Goal: Task Accomplishment & Management: Manage account settings

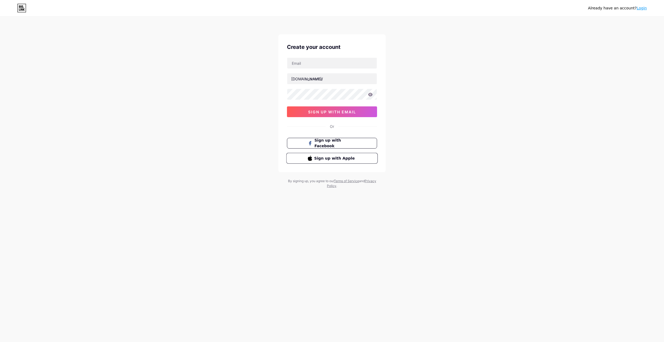
click at [340, 156] on span "Sign up with Apple" at bounding box center [335, 158] width 42 height 6
click at [313, 60] on input "text" at bounding box center [332, 63] width 90 height 11
click at [319, 62] on input "text" at bounding box center [332, 63] width 90 height 11
type input "i"
type input "[EMAIL_ADDRESS][DOMAIN_NAME]"
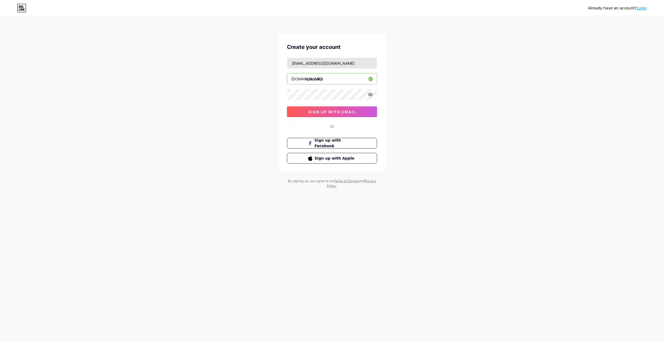
type input "talia_cake"
click at [371, 94] on icon at bounding box center [370, 94] width 5 height 3
click at [371, 94] on icon at bounding box center [370, 94] width 5 height 5
click at [344, 110] on span "sign up with email" at bounding box center [332, 111] width 48 height 5
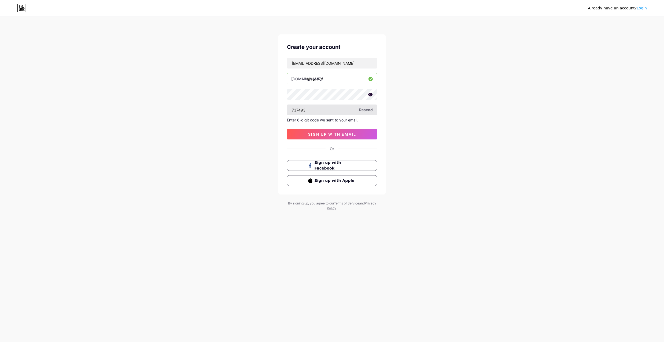
type input "737493"
click at [343, 138] on button "sign up with email" at bounding box center [332, 134] width 90 height 11
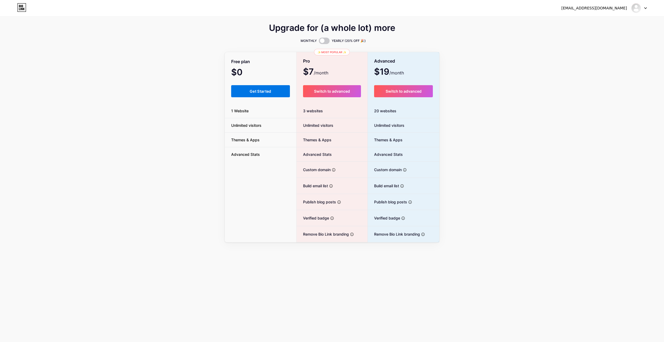
click at [254, 92] on span "Get Started" at bounding box center [261, 91] width 22 height 5
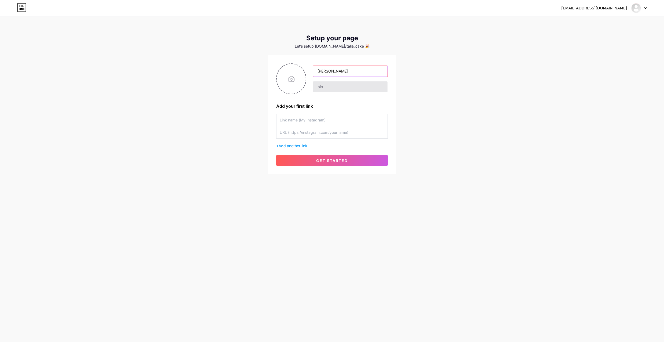
type input "[PERSON_NAME]"
click at [340, 86] on input "text" at bounding box center [350, 86] width 75 height 11
paste input "אני מאמינה שקינוחים טובים עושים את החיים מתוקים יותר – אז אני אופה בעבודת יד עו…"
type input "אני מאמינה שקינוחים טובים עושים את החיים מתוקים יותר – אז אני אופה בעבודת יד עו…"
click at [318, 131] on input "text" at bounding box center [332, 132] width 105 height 12
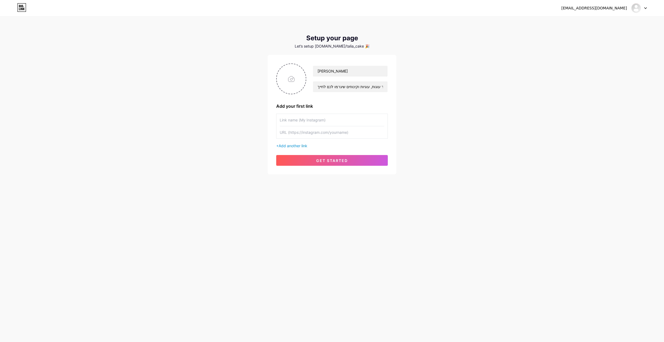
click at [319, 121] on input "text" at bounding box center [332, 120] width 105 height 12
type input "My Instagram"
click at [360, 129] on input "text" at bounding box center [332, 132] width 105 height 12
paste input "[URL][DOMAIN_NAME]"
drag, startPoint x: 270, startPoint y: 134, endPoint x: 232, endPoint y: 136, distance: 39.0
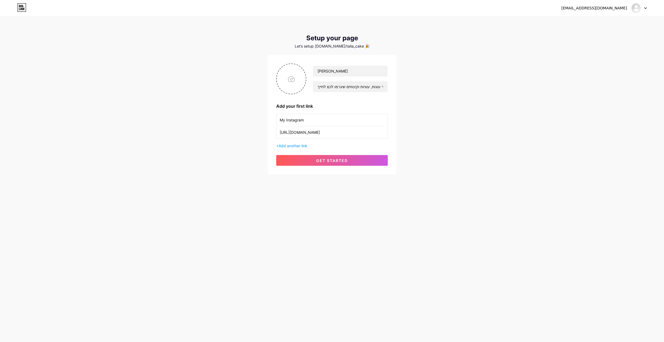
click at [232, 136] on div "[EMAIL_ADDRESS][DOMAIN_NAME] Dashboard Logout Setup your page Let’s setup [DOMA…" at bounding box center [332, 95] width 664 height 191
click at [367, 133] on input "[URL][DOMAIN_NAME]" at bounding box center [332, 132] width 105 height 12
drag, startPoint x: 354, startPoint y: 133, endPoint x: 478, endPoint y: 137, distance: 123.8
click at [478, 137] on div "[EMAIL_ADDRESS][DOMAIN_NAME] Dashboard Logout Setup your page Let’s setup [DOMA…" at bounding box center [332, 95] width 664 height 191
type input "[URL][DOMAIN_NAME]"
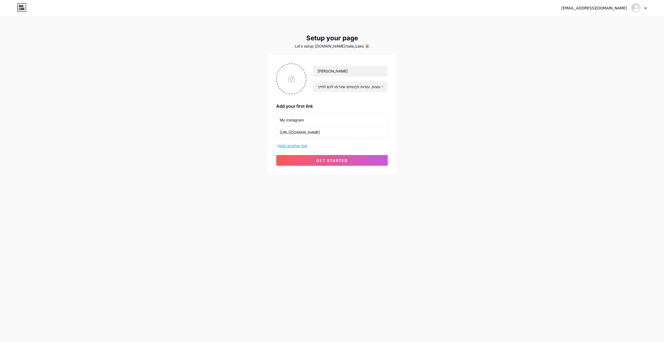
click at [301, 144] on span "Add another link" at bounding box center [293, 145] width 29 height 5
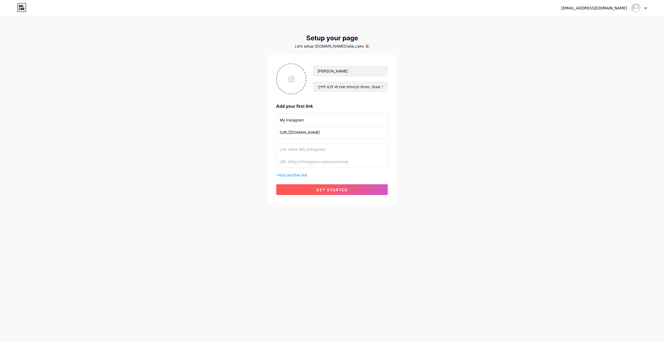
click at [330, 190] on span "get started" at bounding box center [332, 189] width 32 height 5
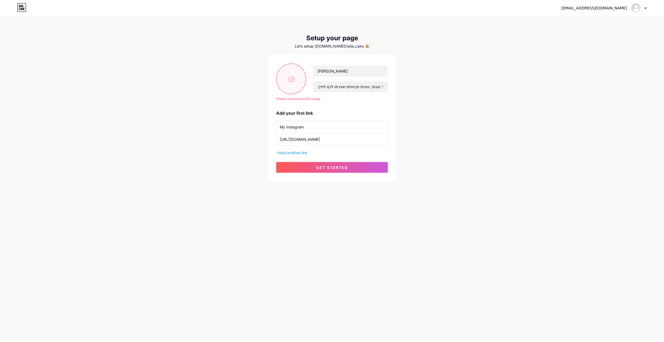
click at [288, 78] on input "file" at bounding box center [291, 79] width 29 height 30
type input "C:\fakepath\צילום מסך [DATE] ב-21.01.49.png"
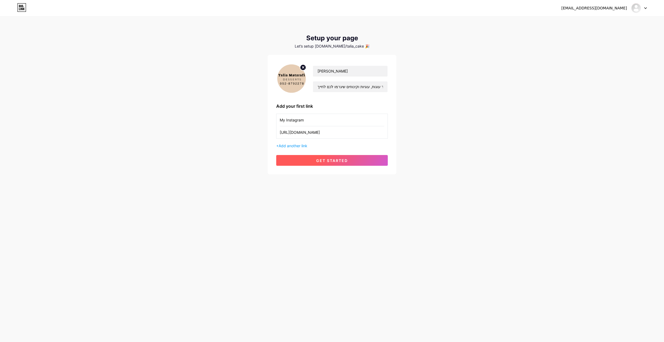
click at [326, 159] on span "get started" at bounding box center [332, 160] width 32 height 5
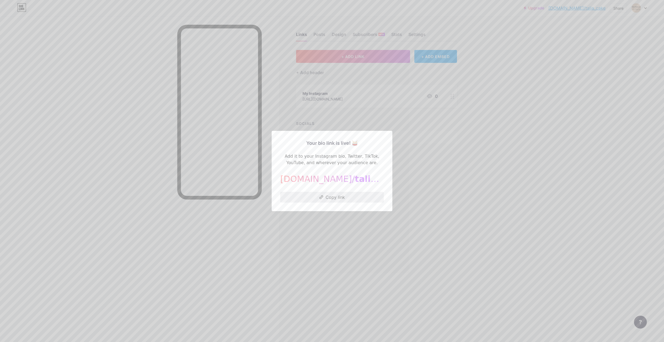
click at [328, 198] on button "Copy link" at bounding box center [332, 197] width 104 height 11
drag, startPoint x: 432, startPoint y: 171, endPoint x: 429, endPoint y: 169, distance: 3.4
click at [432, 172] on div at bounding box center [332, 171] width 664 height 342
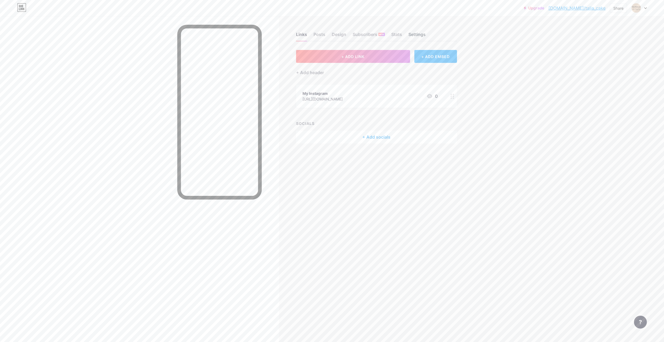
click at [411, 36] on div "Settings" at bounding box center [417, 36] width 17 height 10
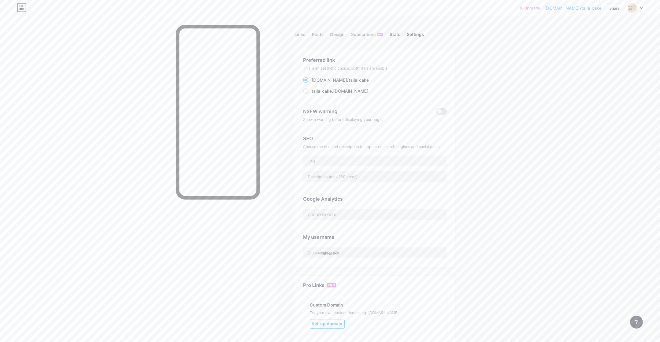
click at [396, 35] on div "Stats" at bounding box center [395, 36] width 11 height 10
click at [335, 36] on div "Design" at bounding box center [337, 36] width 14 height 10
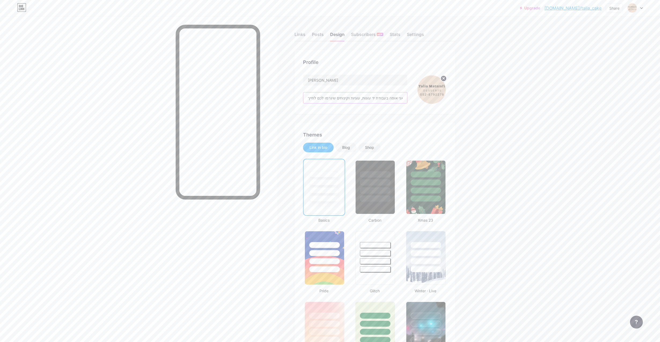
click at [362, 97] on input "אני מאמינה שקינוחים טובים עושים את החיים מתוקים יותר – אז אני אופה בעבודת יד עו…" at bounding box center [355, 97] width 104 height 11
drag, startPoint x: 389, startPoint y: 93, endPoint x: 390, endPoint y: 96, distance: 3.0
click at [389, 93] on input "אני מאמינה שקינוחים טובים עושים את החיים מתוקים יותר – אז אני אופה בעבודת יד עו…" at bounding box center [355, 97] width 104 height 11
drag, startPoint x: 393, startPoint y: 97, endPoint x: 450, endPoint y: 93, distance: 57.9
click at [450, 93] on div "Profile [PERSON_NAME] אני מאמינה שקינוחים טובים עושים את החיים מתוקים יותר – אז…" at bounding box center [375, 82] width 161 height 64
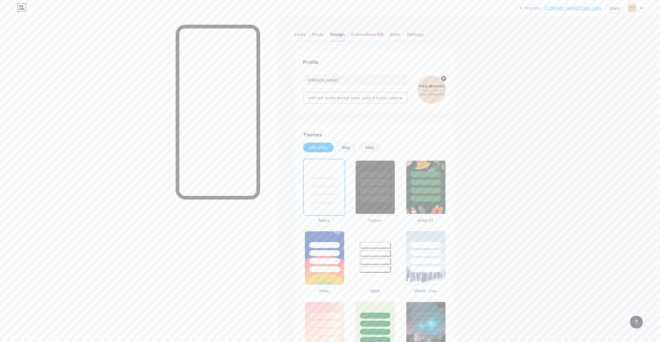
drag, startPoint x: 343, startPoint y: 98, endPoint x: 373, endPoint y: 101, distance: 29.9
click at [387, 101] on input "אני מאמינה שקינוחים טובים עושים את החיים מתוקים יותר – אז אני אופה בעבודת יד עו…" at bounding box center [355, 97] width 104 height 11
click at [338, 95] on input "אני מאמינה שקינוחים טובים עושים את החיים מתוקים יותר – אז אני אופה בעבודת יד עו…" at bounding box center [355, 97] width 104 height 11
click at [378, 95] on input "אני מאמינה שקינוחים טובים עושים את החיים מתוקים יותר – אז אני אופה בעבודת יד עו…" at bounding box center [355, 97] width 104 height 11
click at [394, 98] on input "אני מאמינה שקינוחים טובים עושים את החיים מתוקים יותר – אז אני אופה בעבודת יד עו…" at bounding box center [355, 97] width 104 height 11
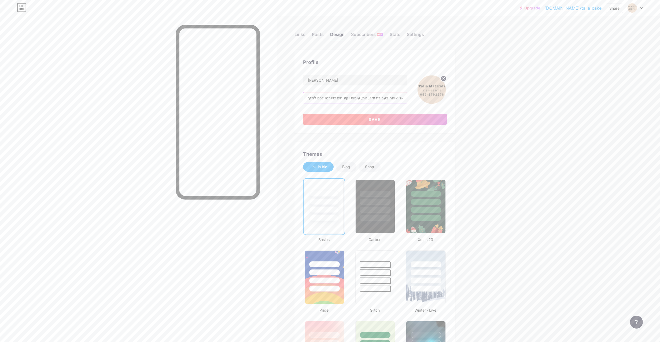
type input "אני מאמינה שקינוחים טובים עושים את החיים מתוקים יותר! אני אופה בעבודת יד עוגות,…"
click at [394, 120] on button "Save" at bounding box center [375, 119] width 144 height 11
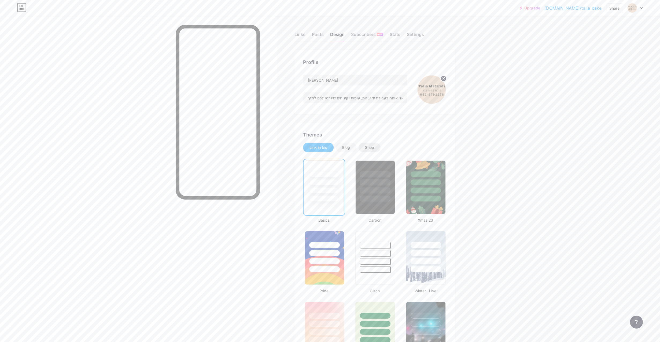
click at [378, 148] on div "Shop" at bounding box center [370, 147] width 22 height 10
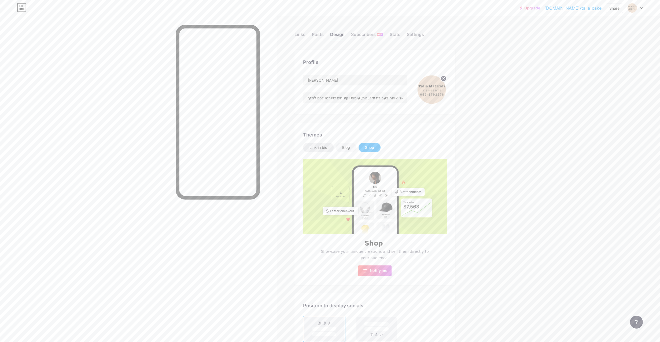
click at [324, 145] on div "Link in bio" at bounding box center [319, 147] width 18 height 5
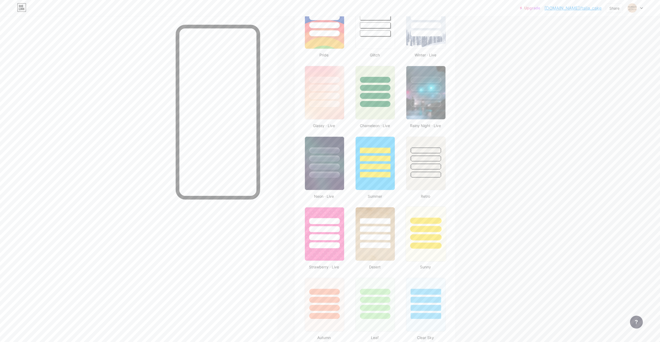
scroll to position [328, 0]
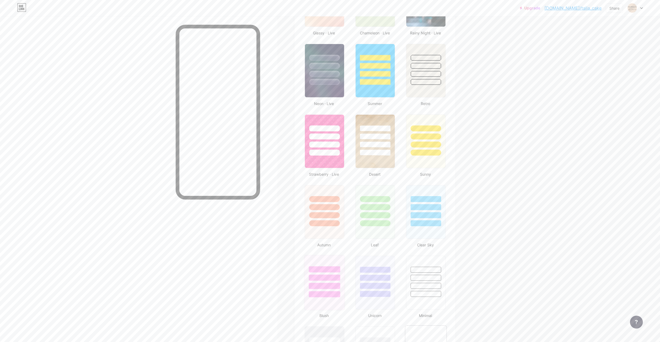
click at [332, 270] on div at bounding box center [324, 269] width 31 height 6
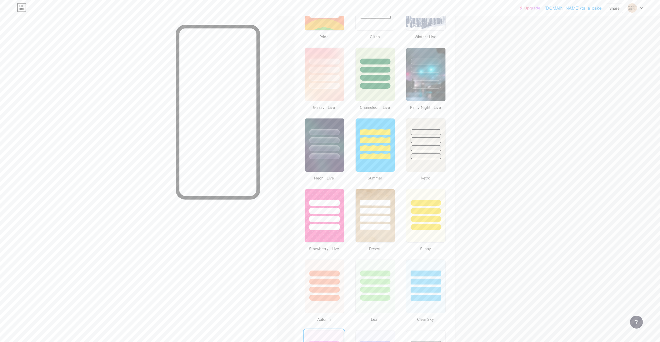
scroll to position [226, 0]
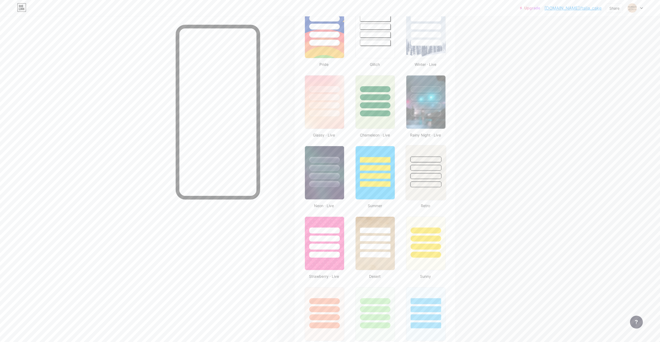
click at [431, 159] on div at bounding box center [426, 159] width 31 height 6
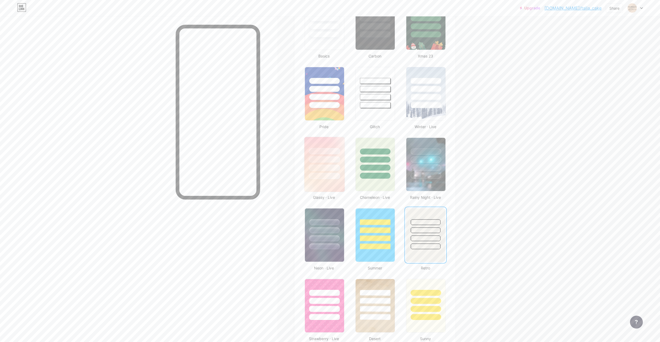
click at [321, 164] on div at bounding box center [324, 158] width 40 height 42
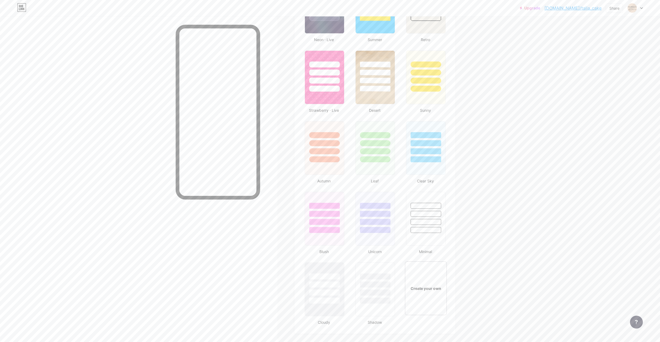
scroll to position [493, 0]
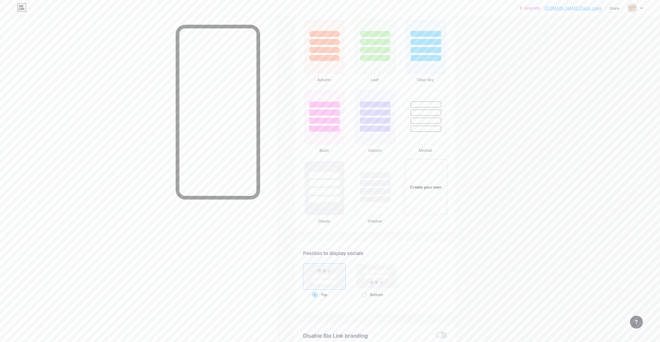
click at [420, 183] on div "Create your own" at bounding box center [426, 186] width 43 height 55
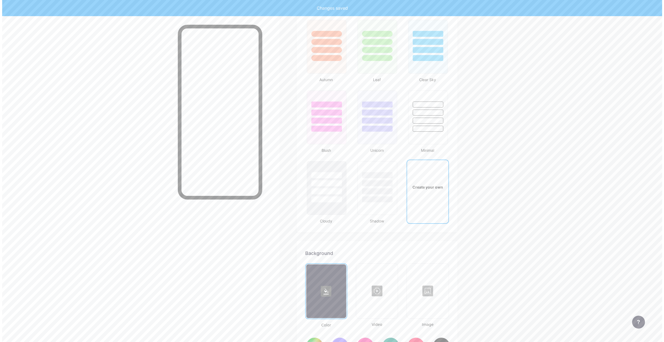
scroll to position [712, 0]
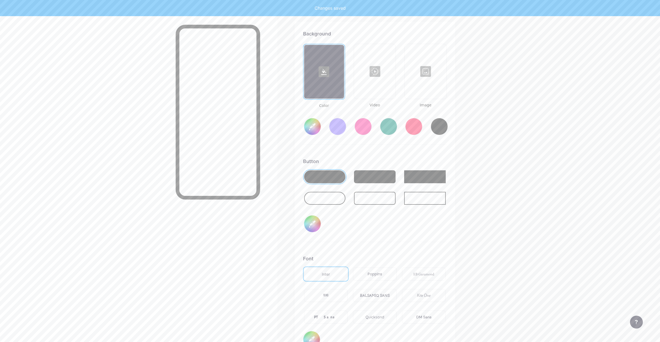
type input "#ffffff"
type input "#000000"
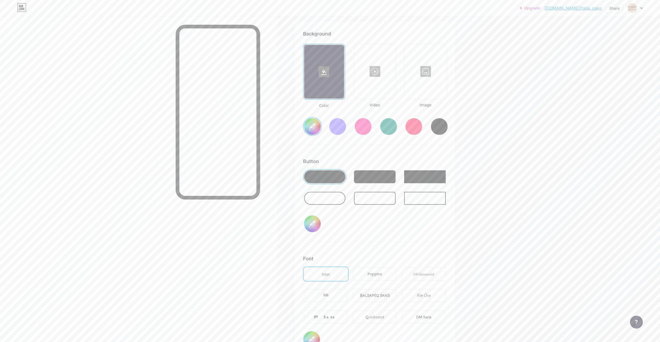
click at [385, 89] on div at bounding box center [375, 72] width 41 height 54
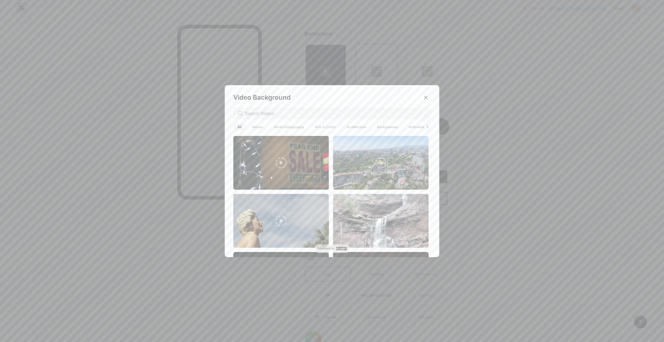
click at [353, 109] on div at bounding box center [331, 113] width 197 height 11
click at [279, 112] on input "text" at bounding box center [335, 113] width 181 height 6
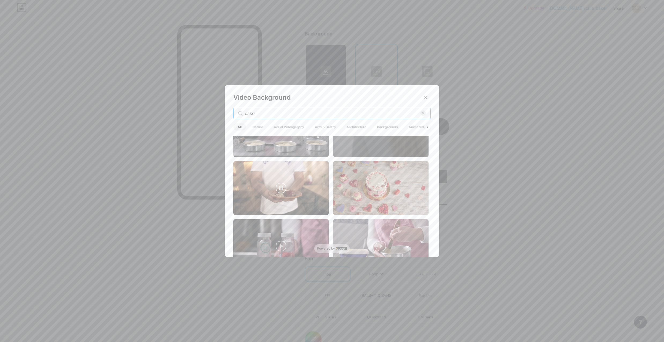
scroll to position [275, 0]
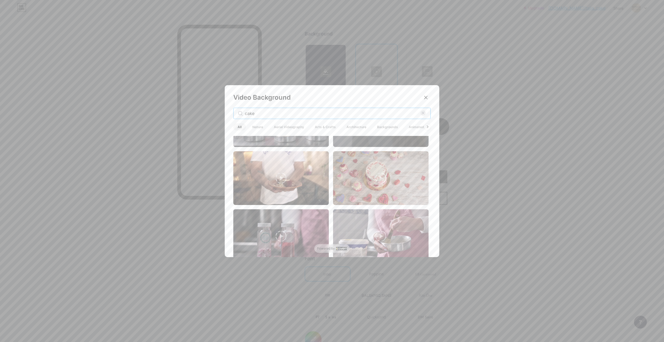
click at [303, 112] on input "cake" at bounding box center [333, 113] width 176 height 6
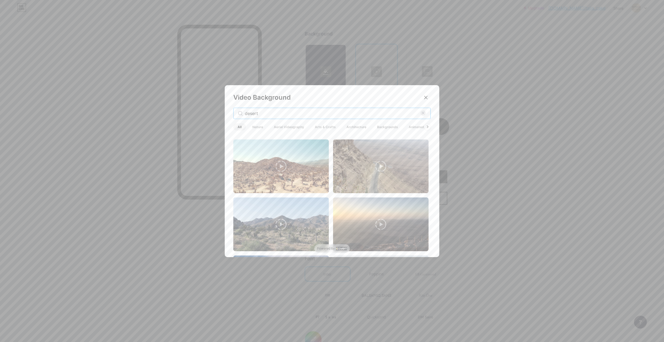
type input "desert"
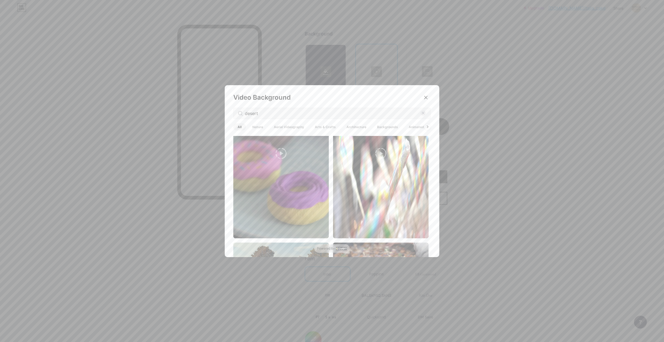
scroll to position [778, 0]
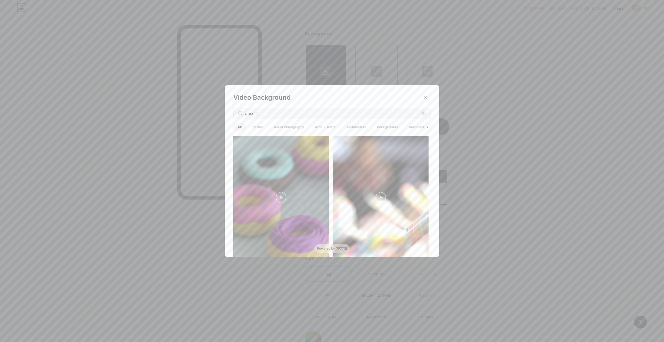
click at [281, 193] on icon at bounding box center [281, 197] width 11 height 11
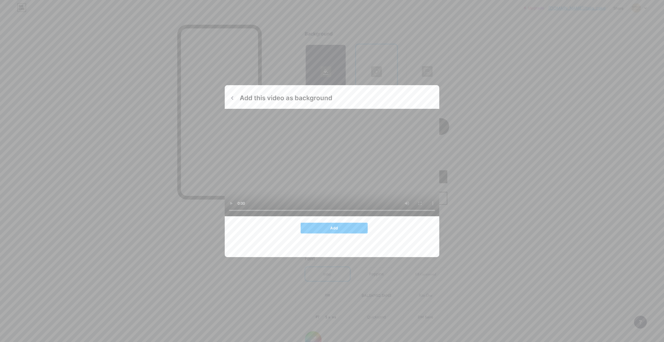
click at [430, 112] on video at bounding box center [332, 162] width 215 height 107
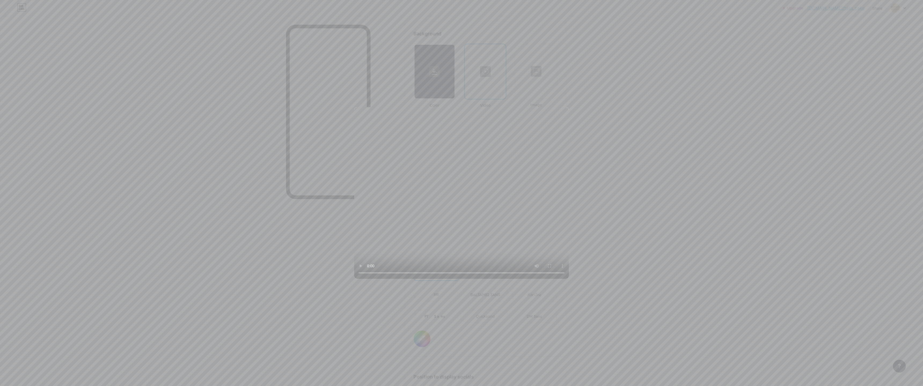
click at [569, 231] on video at bounding box center [461, 193] width 215 height 172
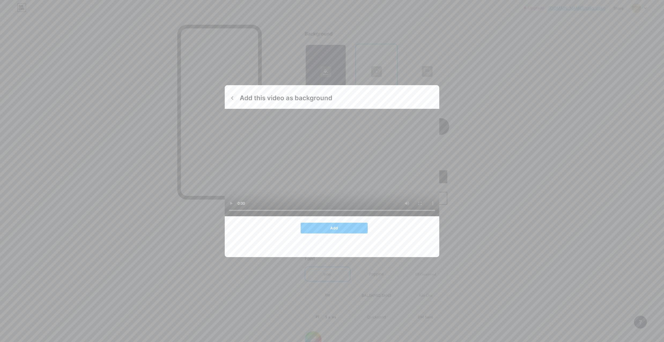
click at [231, 98] on icon at bounding box center [232, 98] width 4 height 4
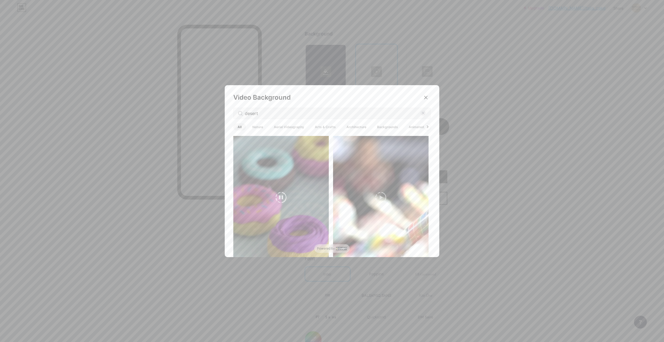
scroll to position [839, 0]
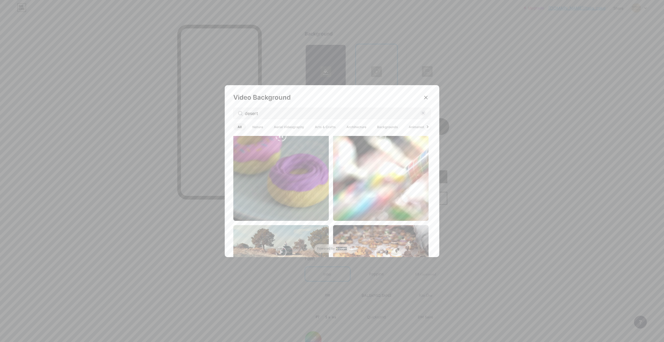
click at [288, 185] on video at bounding box center [281, 136] width 96 height 170
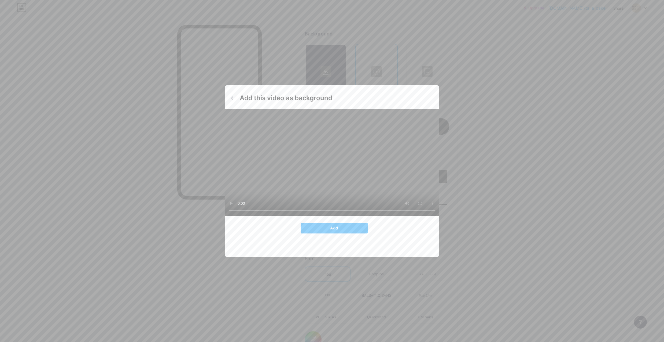
click at [358, 149] on video at bounding box center [332, 162] width 215 height 107
click at [420, 115] on video at bounding box center [332, 162] width 215 height 107
click at [276, 200] on video at bounding box center [332, 162] width 215 height 107
click at [230, 98] on icon at bounding box center [232, 98] width 4 height 4
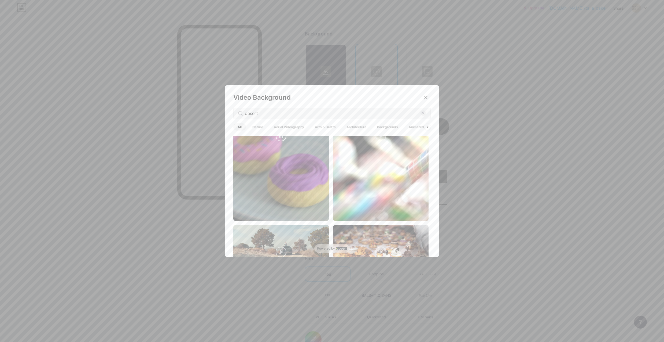
scroll to position [905, 0]
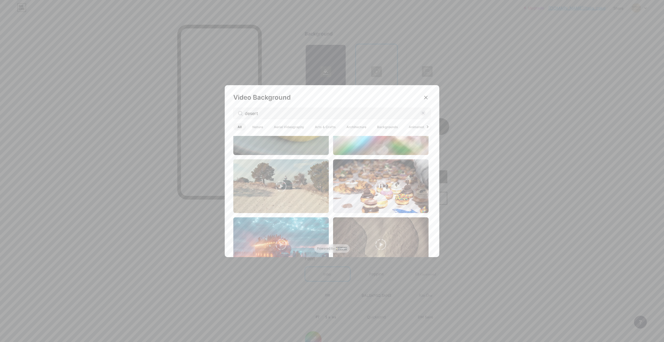
click at [371, 170] on video at bounding box center [381, 186] width 96 height 54
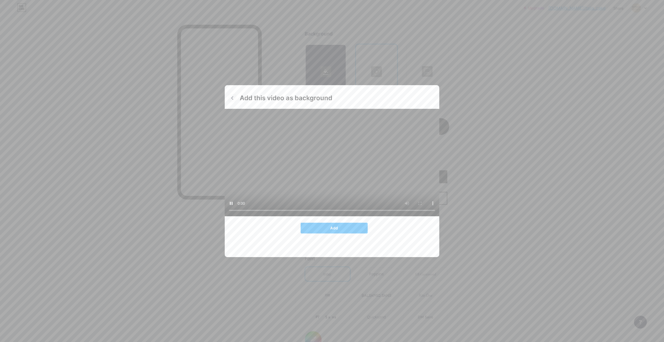
click at [230, 97] on icon at bounding box center [232, 98] width 4 height 4
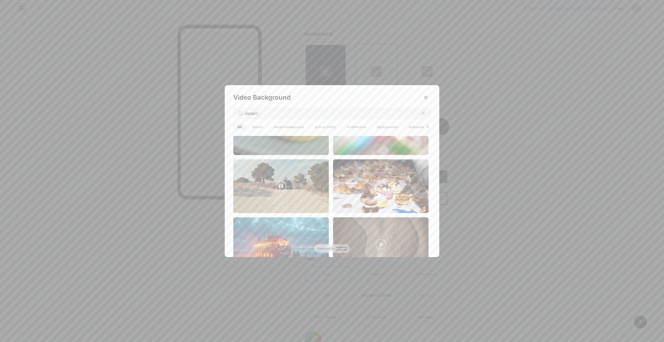
scroll to position [791, 0]
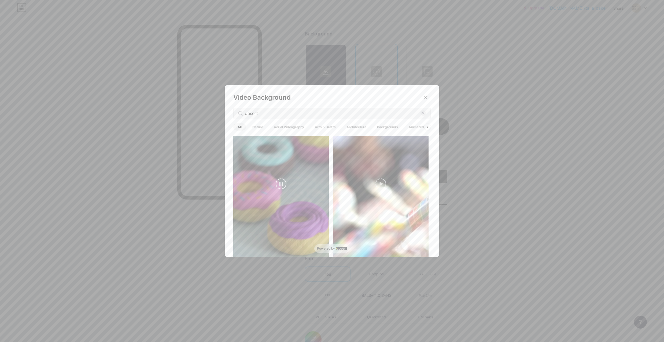
click at [283, 196] on video at bounding box center [281, 184] width 96 height 170
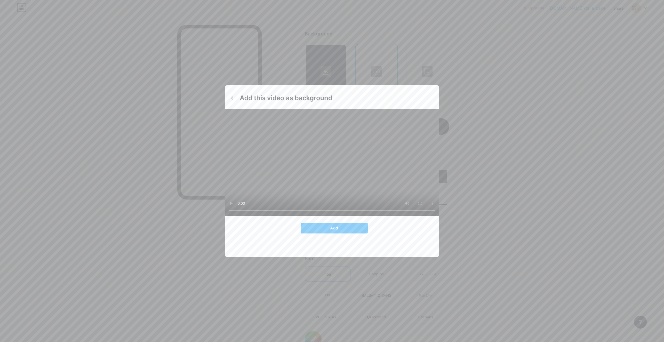
click at [338, 320] on div at bounding box center [332, 171] width 664 height 342
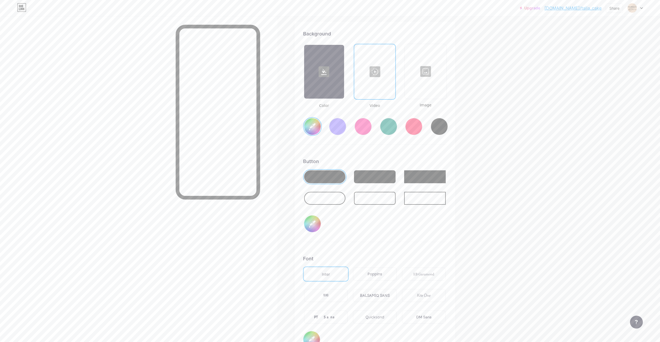
click at [375, 85] on div at bounding box center [375, 72] width 40 height 54
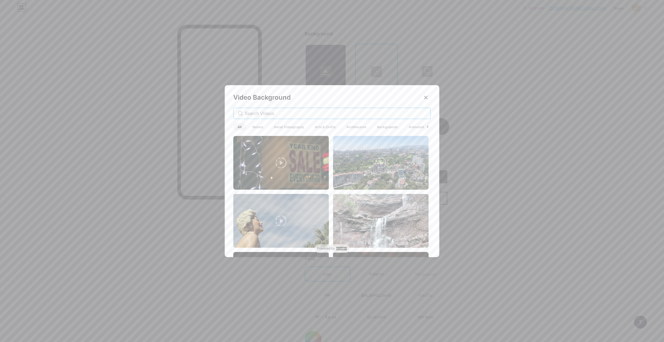
click at [299, 116] on input "text" at bounding box center [335, 113] width 181 height 6
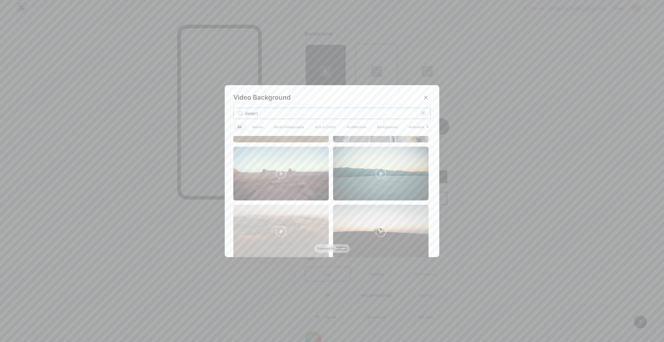
type input "desert"
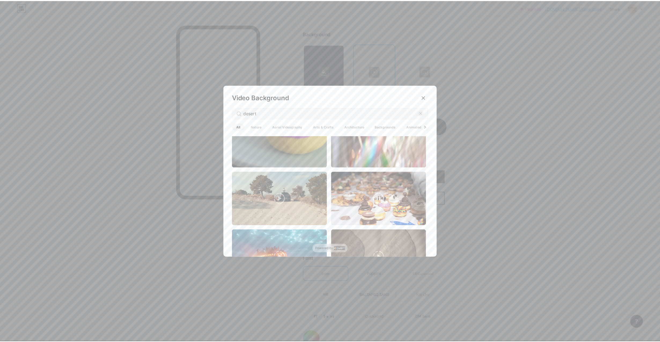
scroll to position [996, 0]
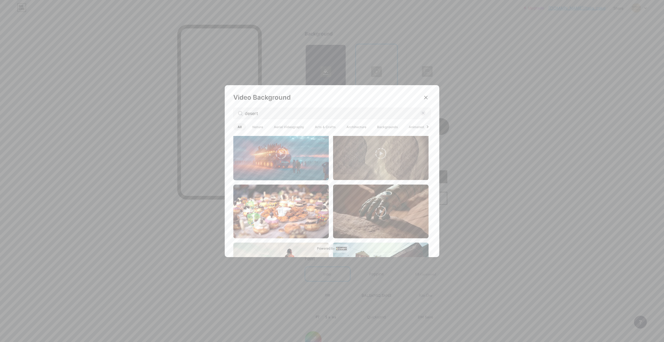
click at [294, 201] on video at bounding box center [281, 211] width 96 height 54
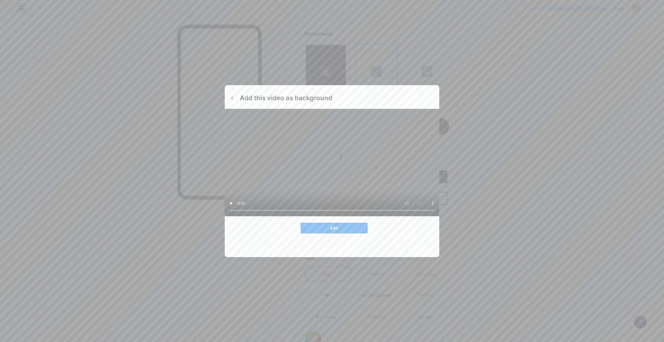
click at [332, 228] on span "Add" at bounding box center [334, 227] width 8 height 5
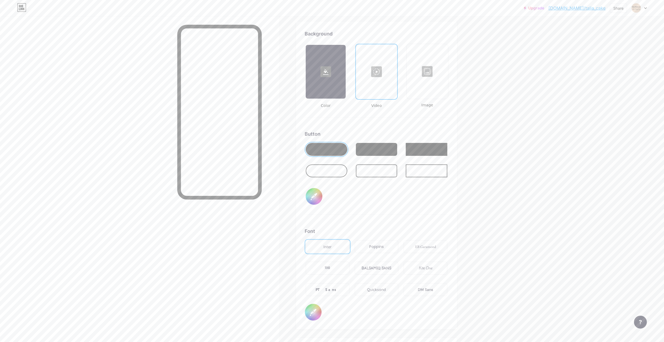
click at [333, 239] on div "Font Inter Poppins EB Garamond TEKO BALSAMIQ SANS Kite One PT Sans Quicksand DM…" at bounding box center [377, 273] width 144 height 93
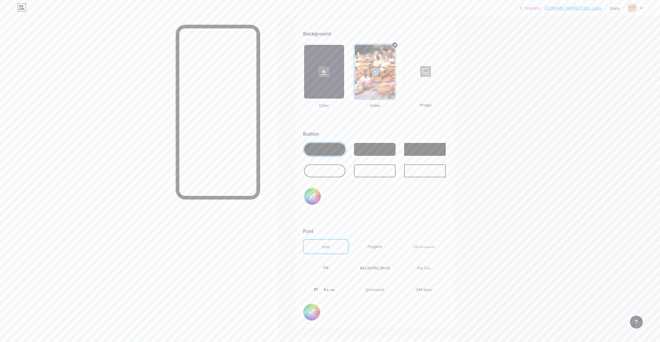
click at [336, 168] on div at bounding box center [325, 170] width 42 height 13
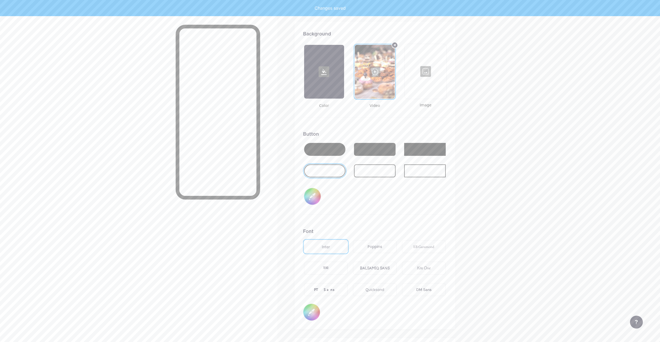
click at [332, 151] on div at bounding box center [325, 149] width 42 height 13
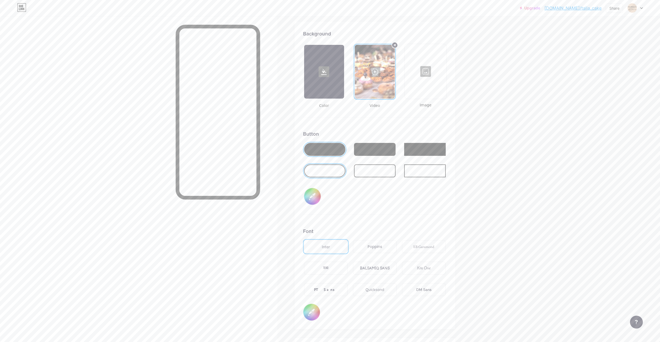
scroll to position [682, 0]
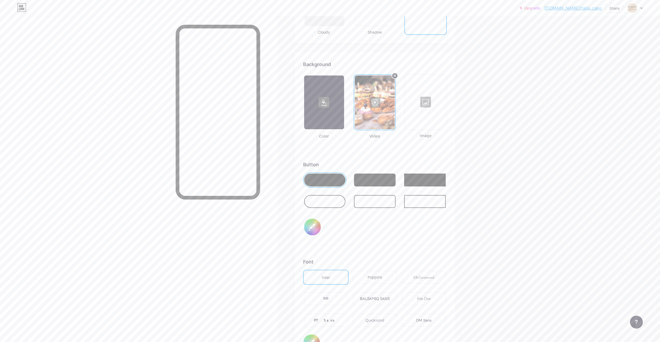
click at [390, 277] on div "Poppins" at bounding box center [375, 276] width 44 height 13
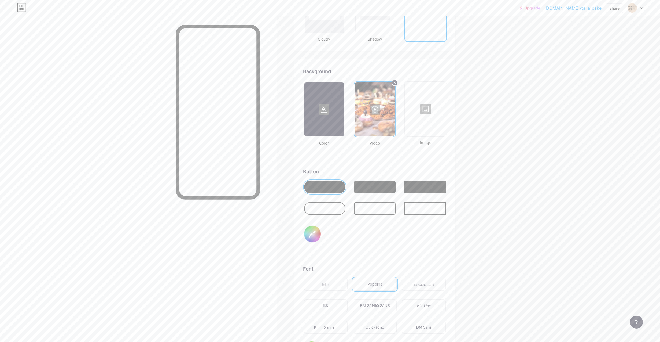
click at [317, 235] on input "#000000" at bounding box center [312, 233] width 17 height 17
type input "#aa7942"
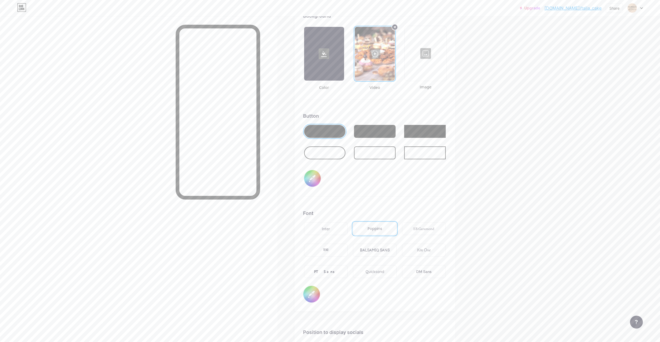
scroll to position [797, 0]
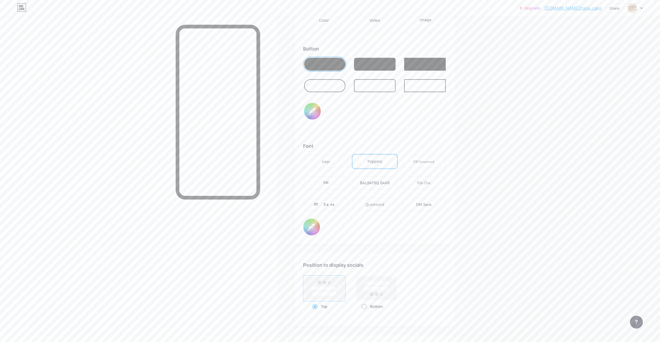
click at [387, 283] on rect at bounding box center [376, 283] width 25 height 4
click at [365, 311] on input "Bottom" at bounding box center [363, 312] width 3 height 3
radio input "true"
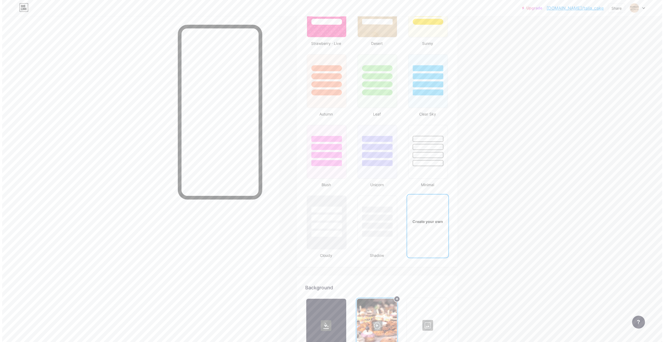
scroll to position [551, 0]
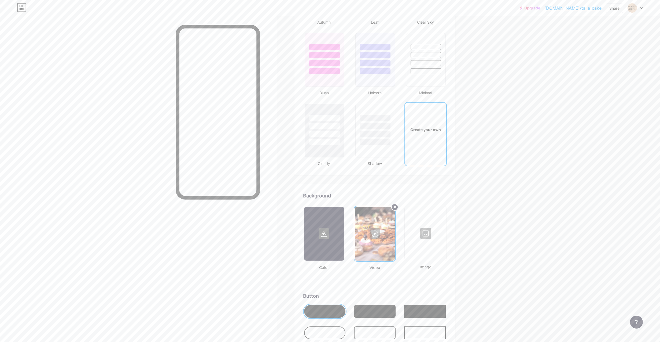
click at [398, 206] on circle at bounding box center [395, 207] width 6 height 6
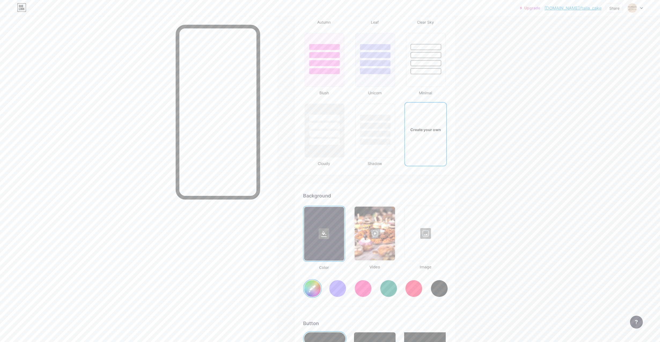
click at [419, 232] on div at bounding box center [425, 233] width 41 height 54
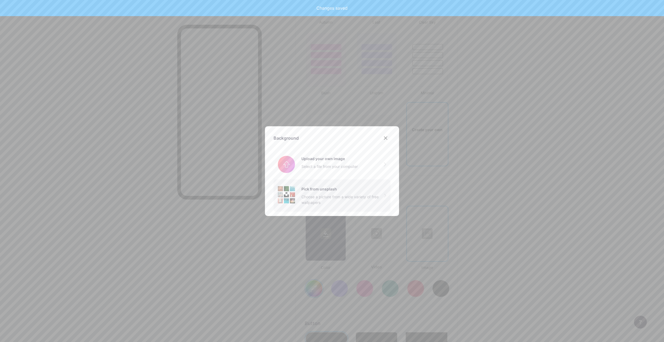
type input "#ffffff"
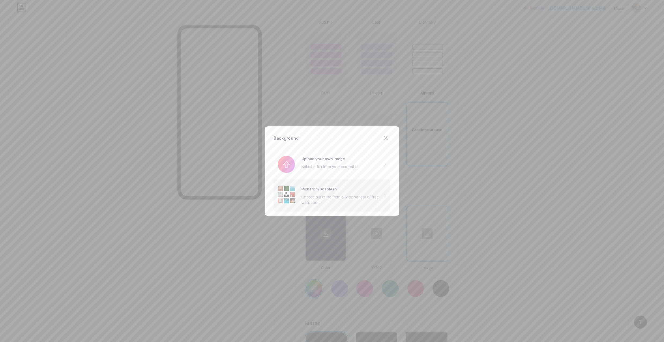
click at [329, 195] on div "Choose a picture from a wide variety of free wallpapers" at bounding box center [343, 199] width 83 height 11
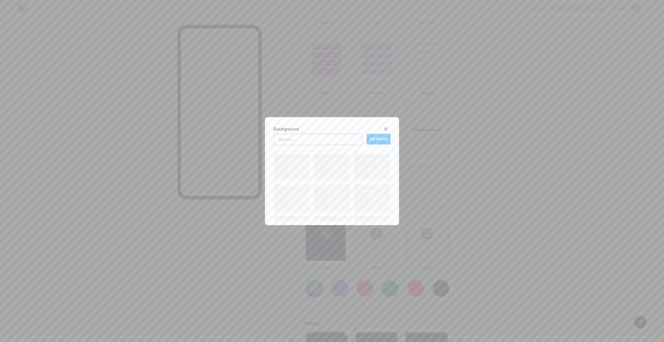
click at [328, 141] on input "text" at bounding box center [318, 139] width 88 height 11
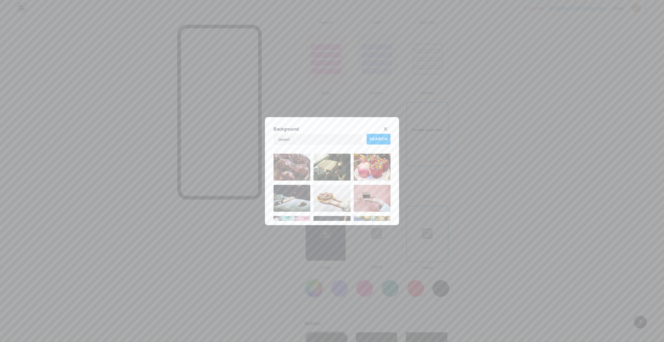
click at [375, 140] on span "SEARCH" at bounding box center [378, 139] width 19 height 6
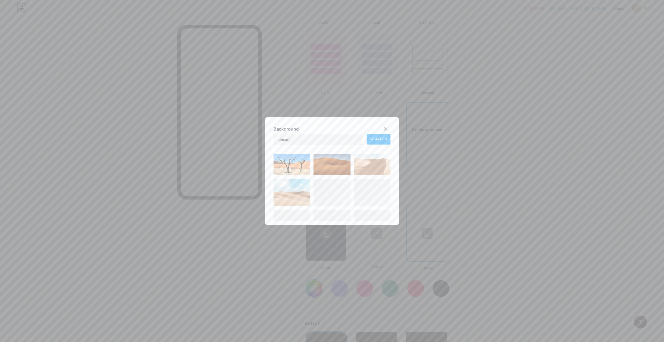
scroll to position [403, 0]
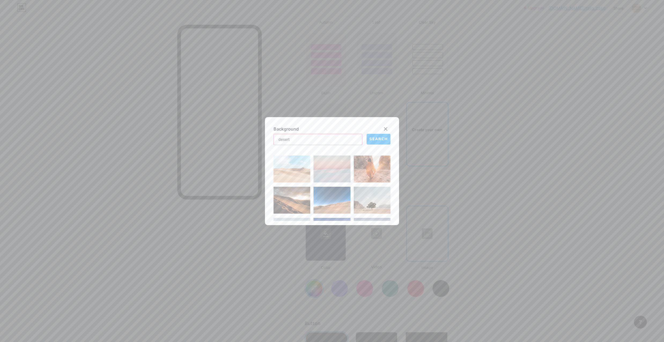
click at [316, 140] on input "desert" at bounding box center [318, 139] width 88 height 11
type input "cookie"
drag, startPoint x: 363, startPoint y: 144, endPoint x: 374, endPoint y: 140, distance: 11.2
click at [364, 143] on div "cookie SEARCH" at bounding box center [332, 139] width 117 height 11
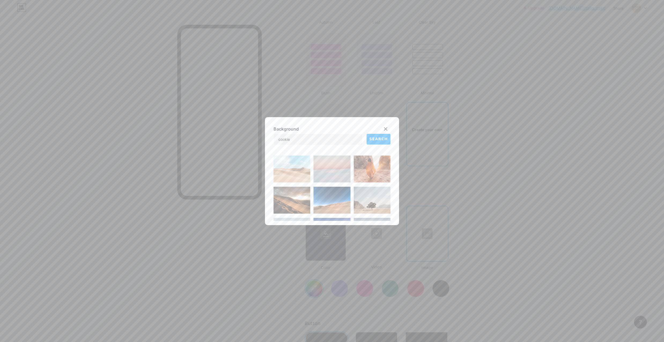
click at [374, 140] on span "SEARCH" at bounding box center [378, 139] width 19 height 6
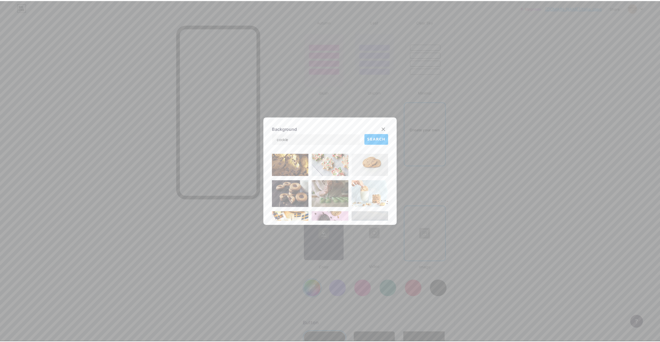
scroll to position [714, 0]
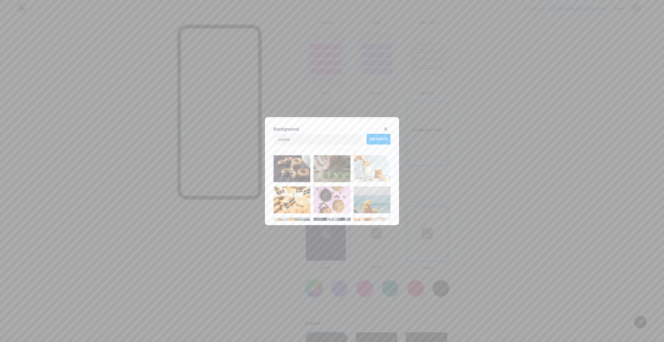
click at [324, 201] on img at bounding box center [332, 199] width 37 height 27
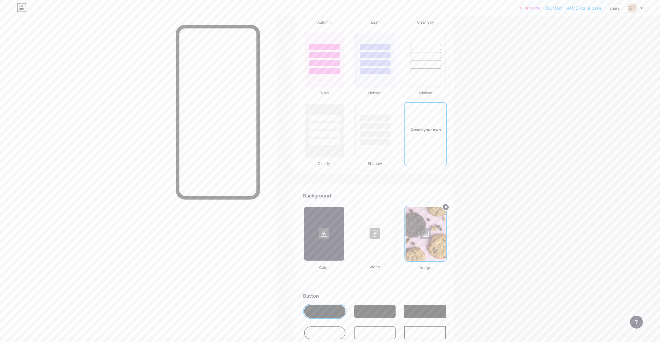
click at [448, 206] on circle at bounding box center [445, 207] width 6 height 6
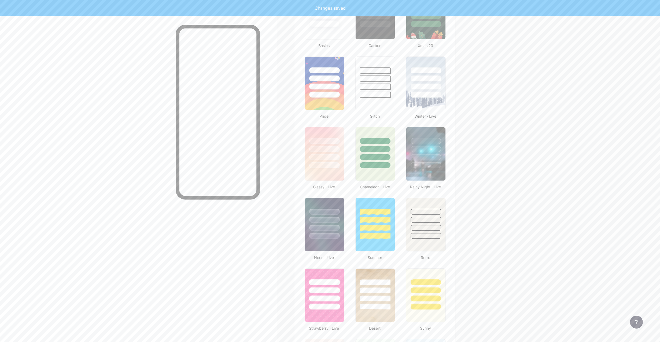
scroll to position [147, 0]
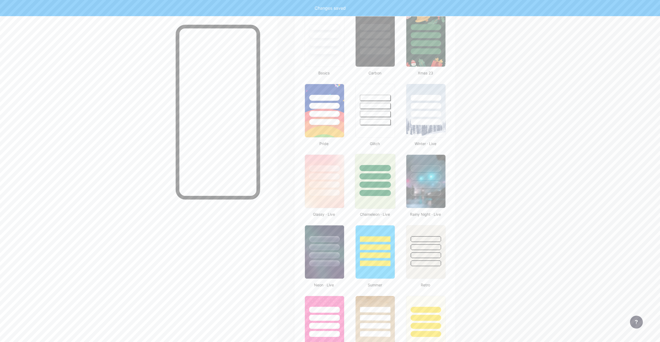
type input "#ffffff"
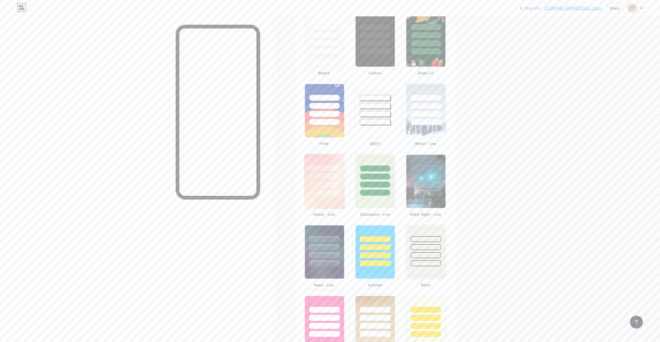
click at [334, 186] on div at bounding box center [324, 184] width 31 height 6
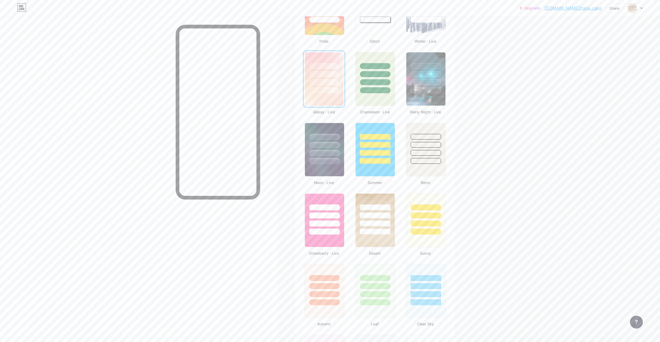
scroll to position [279, 0]
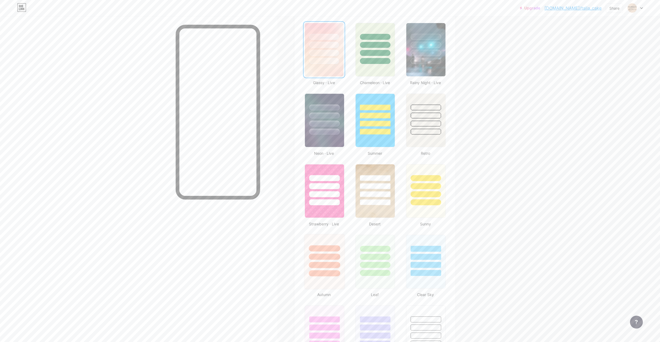
click at [324, 263] on div at bounding box center [324, 265] width 31 height 6
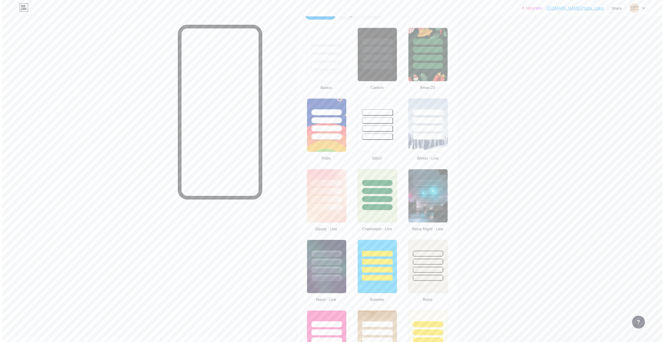
scroll to position [0, 0]
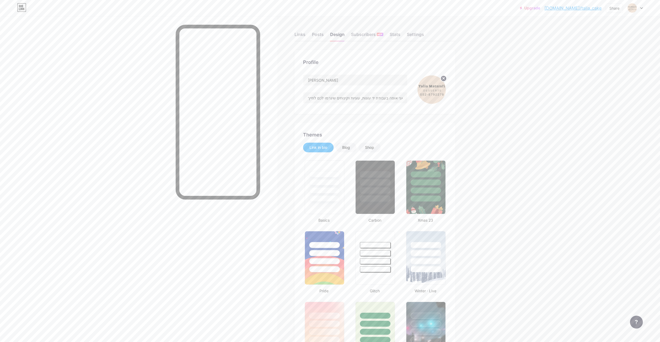
click at [326, 31] on div "Links Posts Design Subscribers NEW Stats Settings" at bounding box center [375, 32] width 161 height 19
click at [322, 34] on div "Posts" at bounding box center [318, 36] width 12 height 10
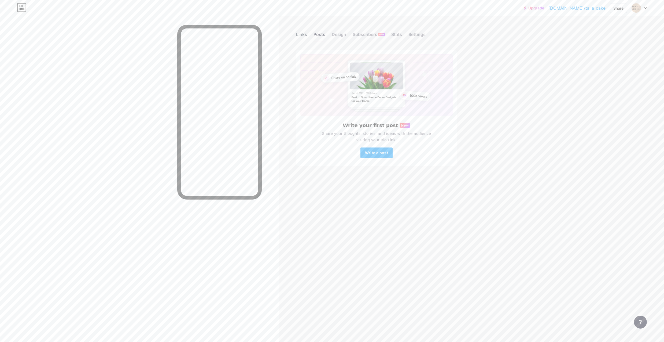
click at [302, 34] on div "Links" at bounding box center [301, 36] width 11 height 10
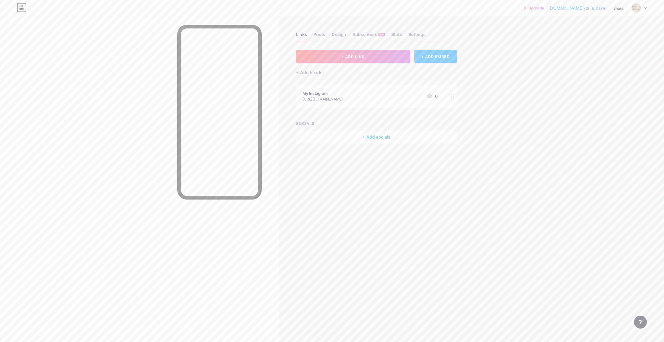
click at [374, 137] on div "+ Add socials" at bounding box center [376, 136] width 161 height 13
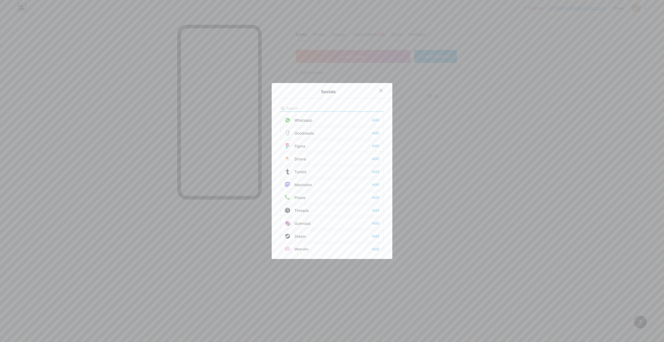
scroll to position [441, 0]
click at [374, 144] on div "Add" at bounding box center [375, 143] width 7 height 5
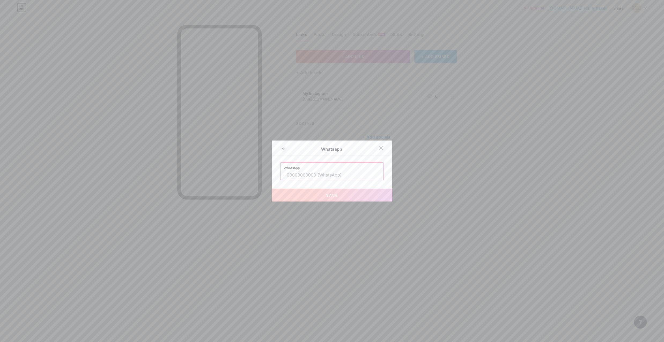
click at [303, 175] on input "text" at bounding box center [332, 174] width 97 height 9
click at [315, 191] on button "Save" at bounding box center [332, 194] width 121 height 13
type input "[URL][DOMAIN_NAME][PHONE_NUMBER]"
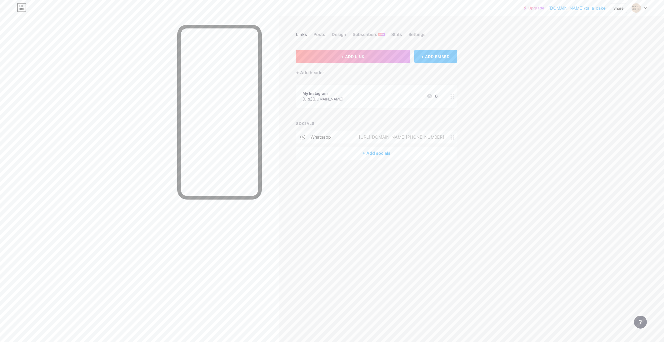
click at [374, 152] on div "+ Add socials" at bounding box center [376, 153] width 161 height 13
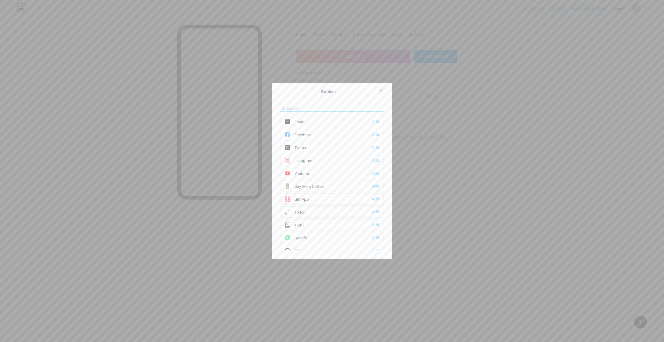
click at [379, 92] on icon at bounding box center [381, 90] width 4 height 4
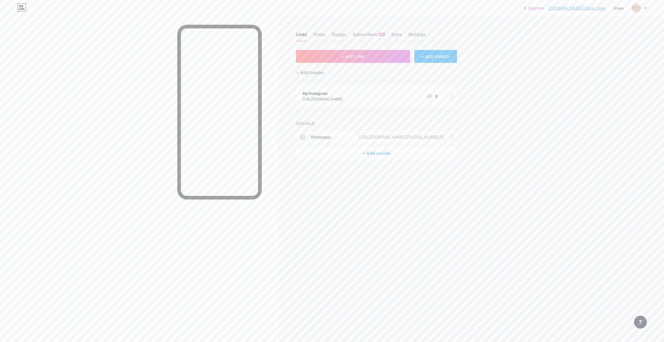
click at [328, 93] on div "My Instagram" at bounding box center [323, 93] width 40 height 6
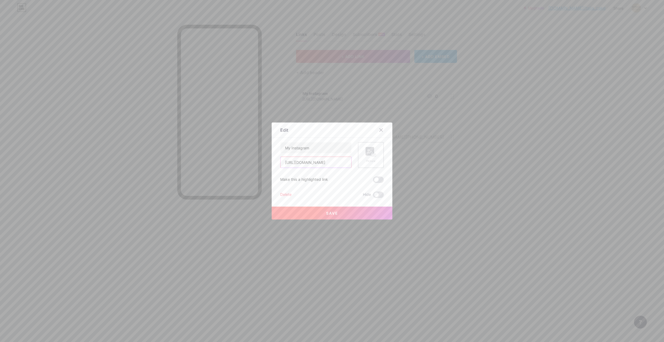
click at [322, 162] on input "[URL][DOMAIN_NAME]" at bounding box center [316, 162] width 71 height 11
click at [379, 130] on icon at bounding box center [381, 130] width 4 height 4
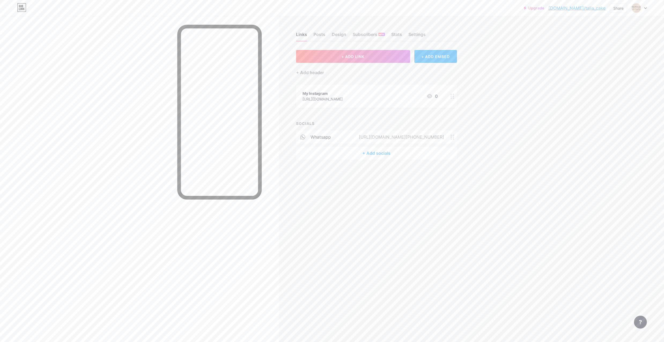
click at [376, 151] on div "+ Add socials" at bounding box center [376, 153] width 161 height 13
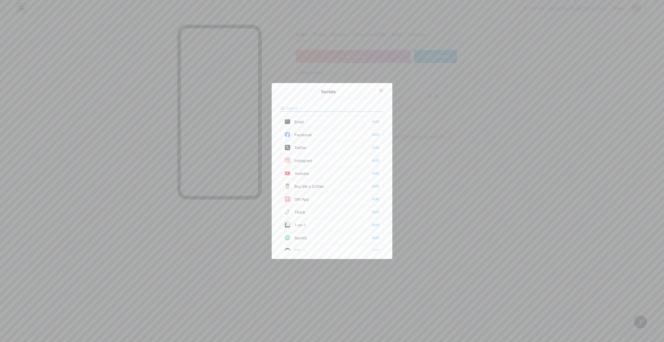
click at [300, 162] on div "Instagram" at bounding box center [298, 160] width 27 height 5
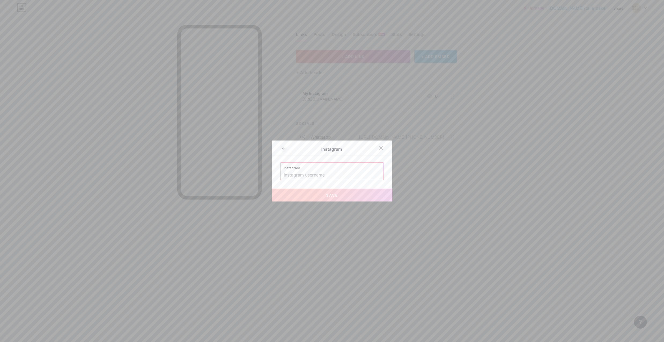
paste input "[URL][DOMAIN_NAME]"
click at [323, 195] on button "Save" at bounding box center [332, 194] width 121 height 13
type input "[URL][DOMAIN_NAME][DOMAIN_NAME]"
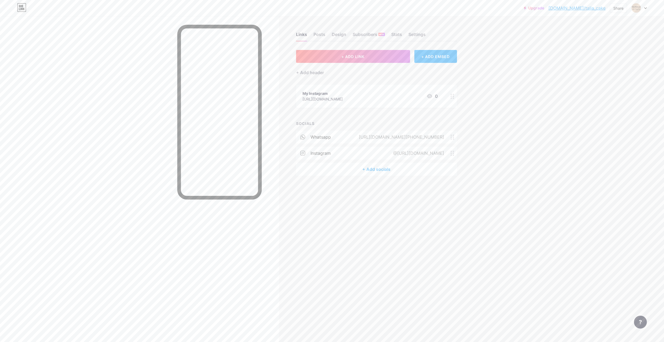
click at [343, 94] on div "My Instagram" at bounding box center [323, 93] width 40 height 6
click at [288, 196] on div "Delete" at bounding box center [285, 194] width 11 height 6
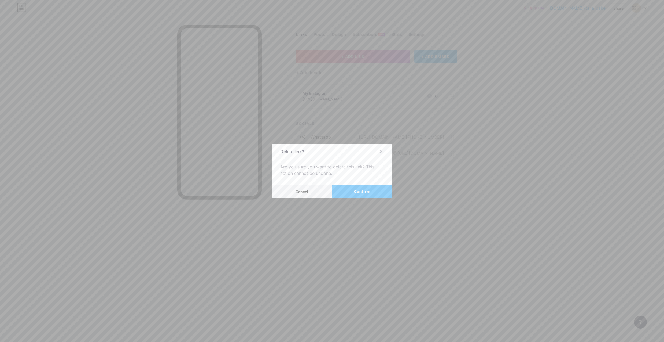
click at [352, 189] on button "Confirm" at bounding box center [362, 191] width 60 height 13
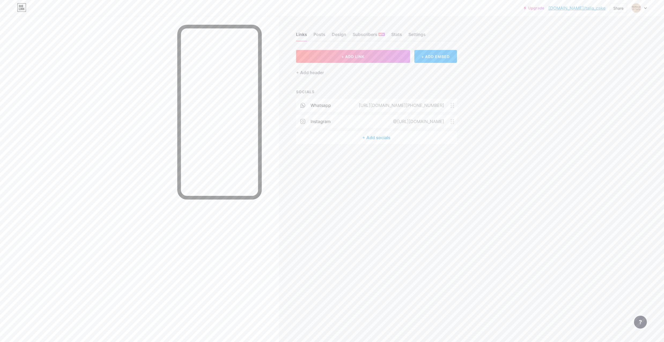
click at [384, 136] on div "+ Add socials" at bounding box center [376, 137] width 161 height 13
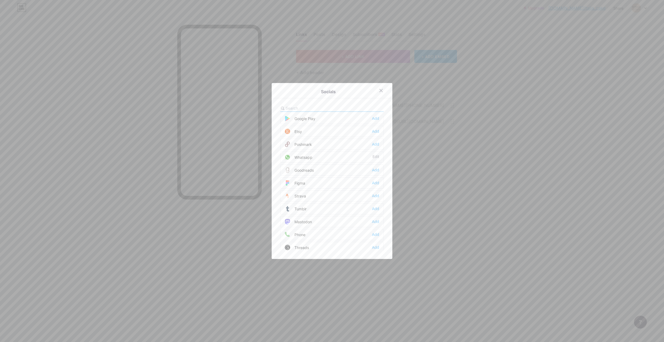
scroll to position [484, 0]
click at [299, 179] on div "Phone" at bounding box center [295, 178] width 21 height 5
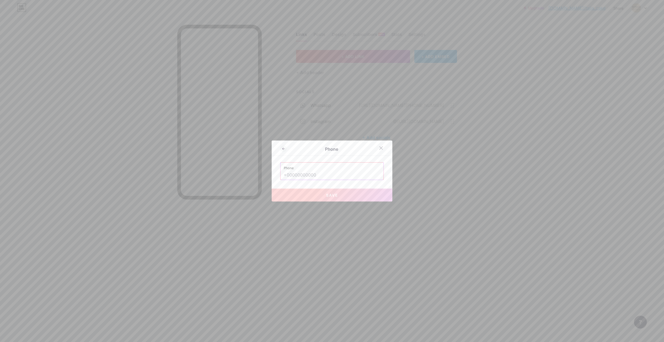
click at [321, 171] on input "text" at bounding box center [332, 174] width 97 height 9
click at [327, 192] on button "Save" at bounding box center [332, 194] width 121 height 13
type input "tel:[PHONE_NUMBER]"
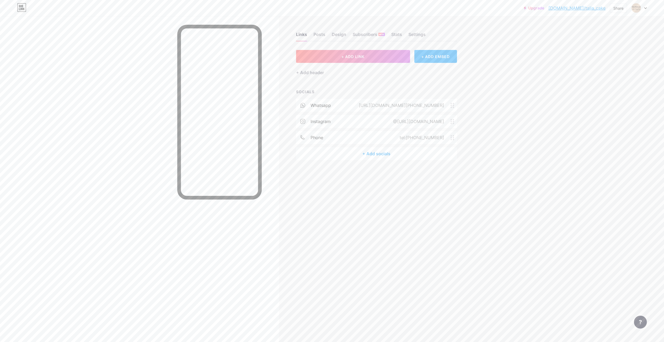
click at [374, 150] on div "+ Add socials" at bounding box center [376, 153] width 161 height 13
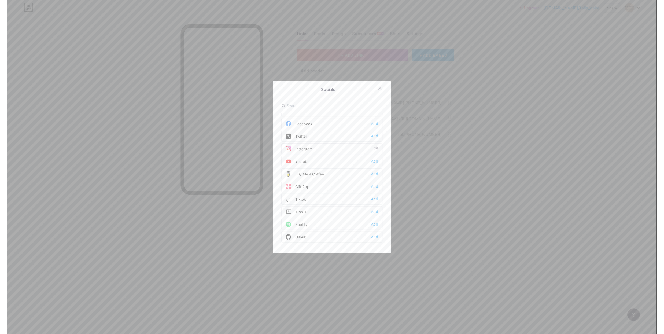
scroll to position [0, 0]
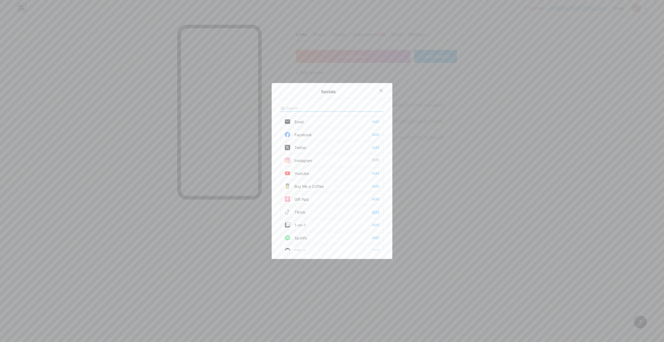
click at [372, 213] on div "Add" at bounding box center [375, 211] width 7 height 5
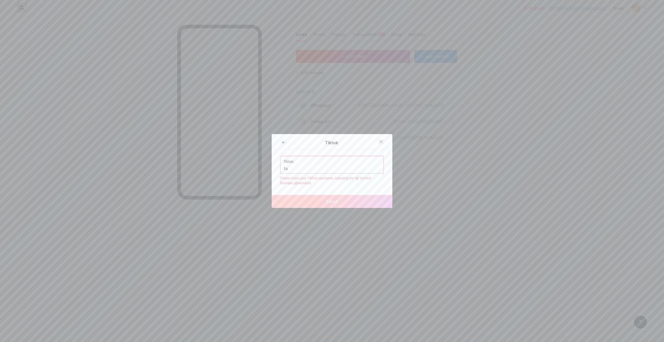
type input "t"
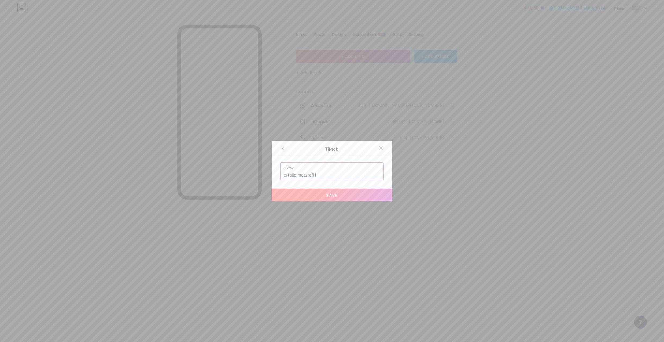
click at [326, 196] on span "Save" at bounding box center [332, 195] width 12 height 5
type input "[URL][DOMAIN_NAME][DOMAIN_NAME]"
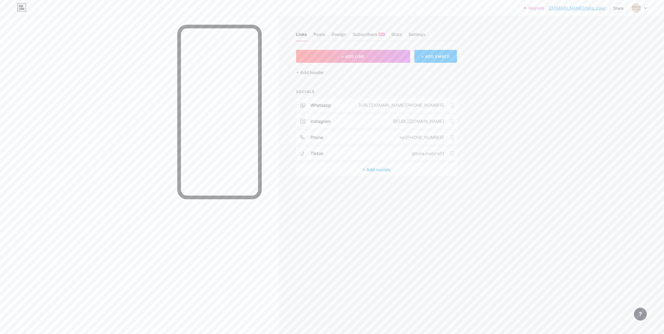
click at [385, 121] on div "@[URL][DOMAIN_NAME]" at bounding box center [418, 121] width 66 height 6
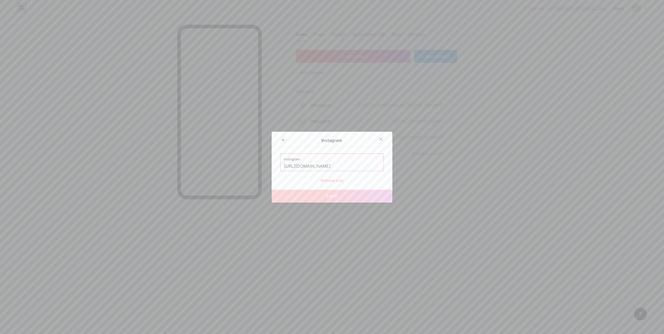
click at [331, 167] on input "[URL][DOMAIN_NAME]" at bounding box center [332, 166] width 97 height 9
paste input "[URL][DOMAIN_NAME]"
paste input "[DOMAIN_NAME][URL]"
click at [334, 195] on span "Save" at bounding box center [332, 196] width 12 height 5
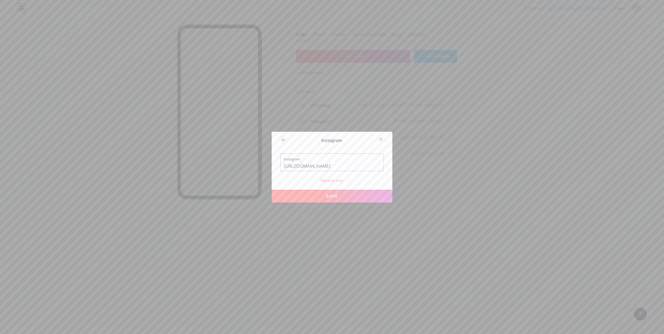
type input "[URL][DOMAIN_NAME][DOMAIN_NAME]"
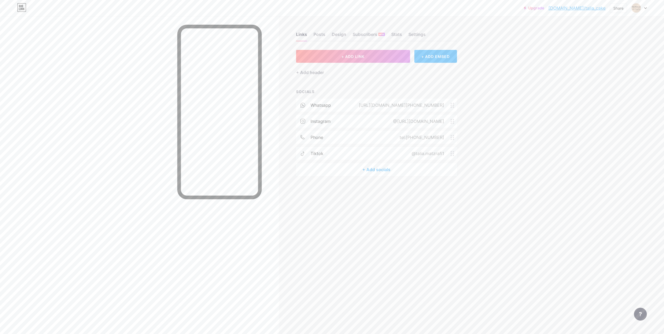
click at [385, 119] on div "@[URL][DOMAIN_NAME]" at bounding box center [418, 121] width 66 height 6
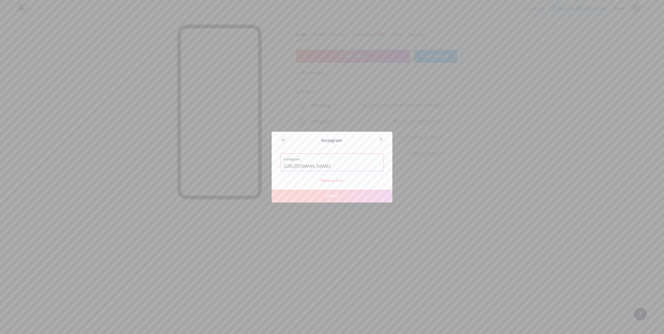
paste input "igsh=MThqZXgxNDl1dzM3dg%3D%3D&utm_source=qr"
click at [347, 197] on button "Save" at bounding box center [332, 196] width 121 height 13
type input "[URL][DOMAIN_NAME][DOMAIN_NAME]"
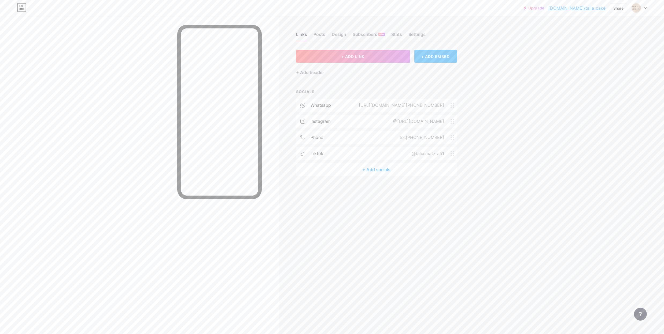
click at [385, 154] on div "tiktok @talia.matzrafi1" at bounding box center [376, 153] width 161 height 13
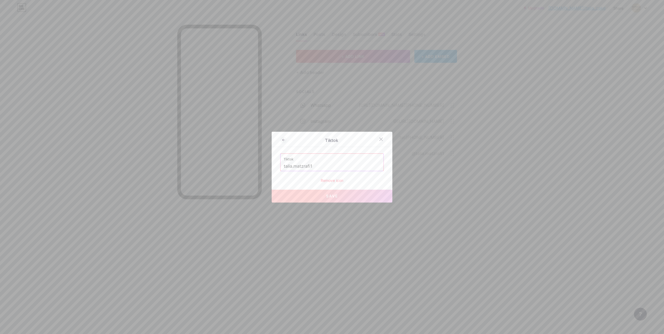
paste input "[URL][DOMAIN_NAME][DOMAIN_NAME]"
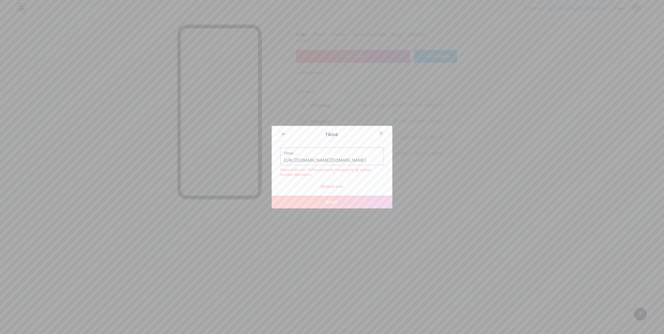
drag, startPoint x: 348, startPoint y: 160, endPoint x: 219, endPoint y: 158, distance: 128.6
click at [219, 158] on div "Tiktok Tiktok [URL][DOMAIN_NAME][DOMAIN_NAME] Please enter your TikTok username…" at bounding box center [332, 167] width 664 height 334
click at [327, 160] on input "[URL][DOMAIN_NAME][DOMAIN_NAME]" at bounding box center [332, 160] width 97 height 9
drag, startPoint x: 331, startPoint y: 161, endPoint x: 281, endPoint y: 160, distance: 49.6
click at [281, 160] on div "Tiktok [URL][DOMAIN_NAME][DOMAIN_NAME]" at bounding box center [332, 156] width 103 height 17
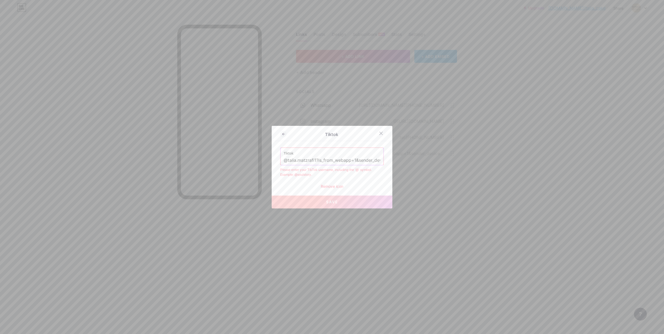
drag, startPoint x: 315, startPoint y: 160, endPoint x: 461, endPoint y: 162, distance: 146.3
click at [461, 162] on div "Tiktok Tiktok @talia.matzrafi1?is_from_webapp=1&sender_device=pc Please enter y…" at bounding box center [332, 167] width 664 height 334
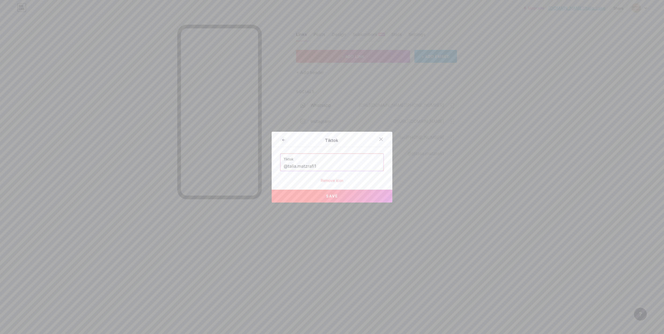
click at [337, 194] on button "Save" at bounding box center [332, 196] width 121 height 13
type input "[URL][DOMAIN_NAME][DOMAIN_NAME]"
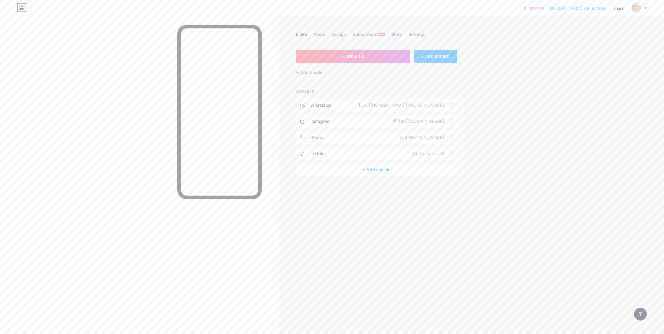
click at [404, 122] on div "@[URL][DOMAIN_NAME]" at bounding box center [418, 121] width 66 height 6
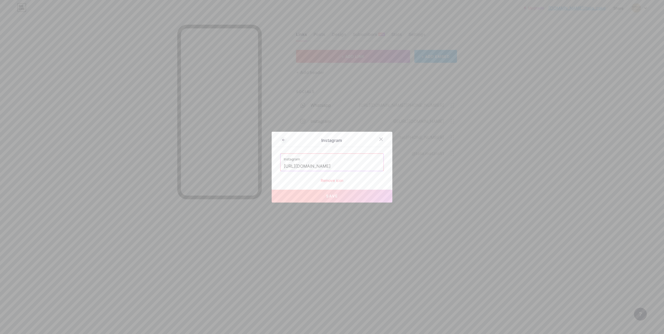
click at [360, 169] on input "[URL][DOMAIN_NAME]" at bounding box center [332, 166] width 97 height 9
paste input "XZ1OTB5emZhOG0wMQ=="
click at [344, 194] on button "Save" at bounding box center [332, 196] width 121 height 13
type input "[URL][DOMAIN_NAME][DOMAIN_NAME]"
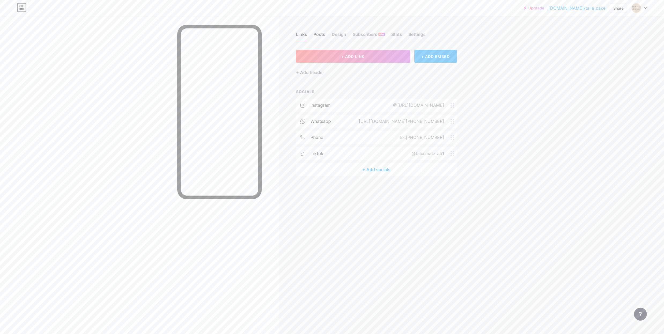
click at [321, 33] on div "Posts" at bounding box center [320, 36] width 12 height 10
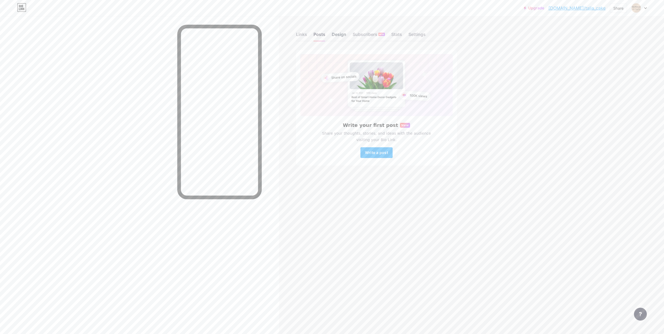
click at [342, 39] on div "Design" at bounding box center [339, 36] width 14 height 10
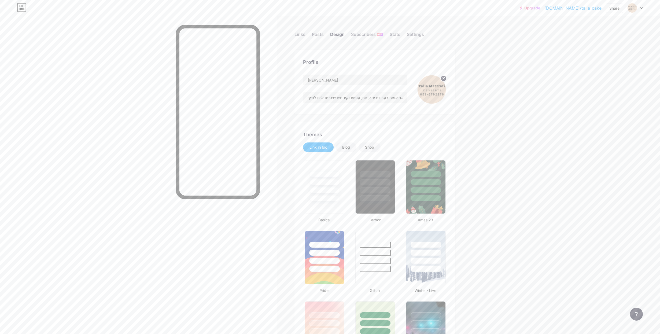
click at [302, 35] on div "Links" at bounding box center [300, 36] width 11 height 10
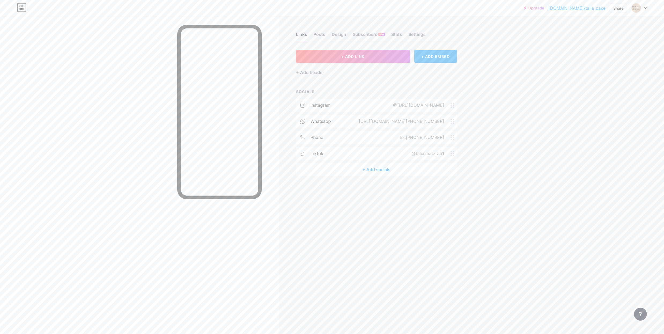
click at [361, 173] on div "+ Add socials" at bounding box center [376, 169] width 161 height 13
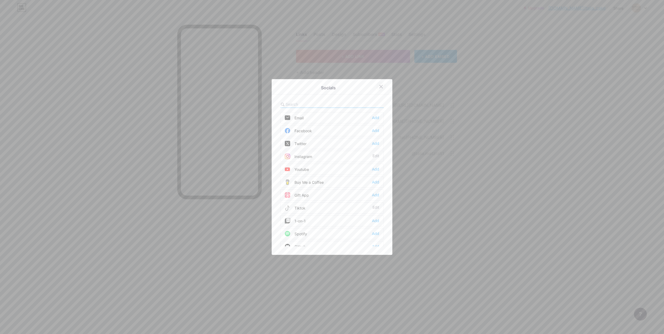
click at [382, 87] on div at bounding box center [381, 87] width 10 height 10
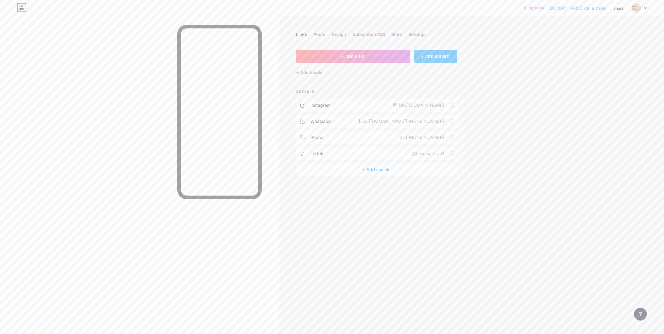
click at [385, 103] on div "@[URL][DOMAIN_NAME]" at bounding box center [418, 105] width 66 height 6
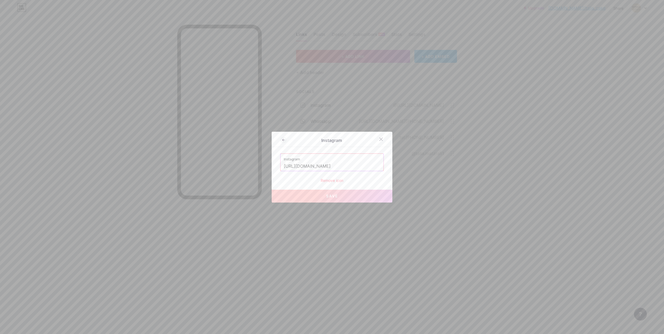
click at [334, 181] on div "Remove icon" at bounding box center [332, 181] width 104 height 6
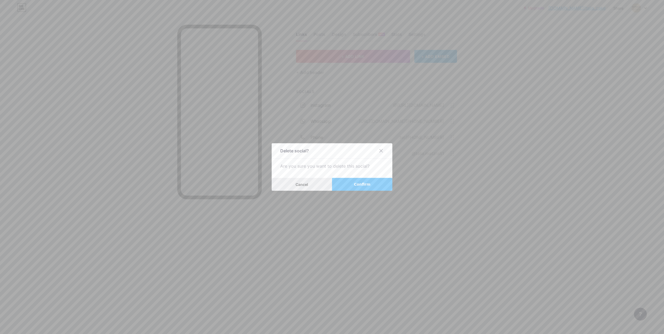
click at [307, 184] on button "Cancel" at bounding box center [302, 184] width 60 height 13
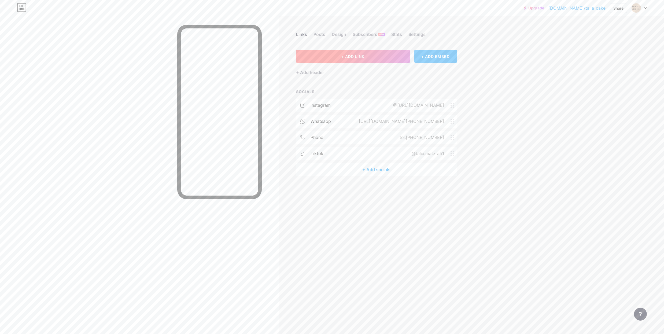
click at [349, 58] on span "+ ADD LINK" at bounding box center [353, 56] width 23 height 5
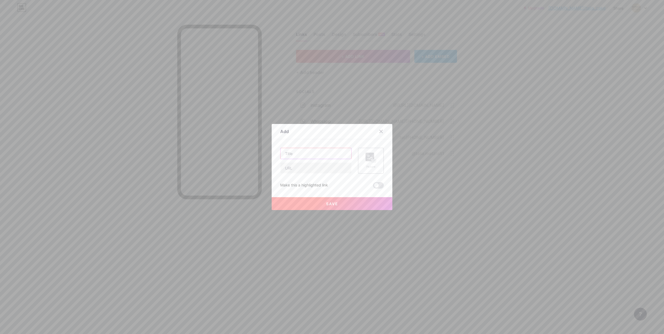
click at [297, 157] on input "text" at bounding box center [316, 153] width 71 height 11
type input "t"
type input "אינסטגרם"
click at [310, 166] on input "text" at bounding box center [316, 168] width 71 height 11
paste input "[URL][DOMAIN_NAME]"
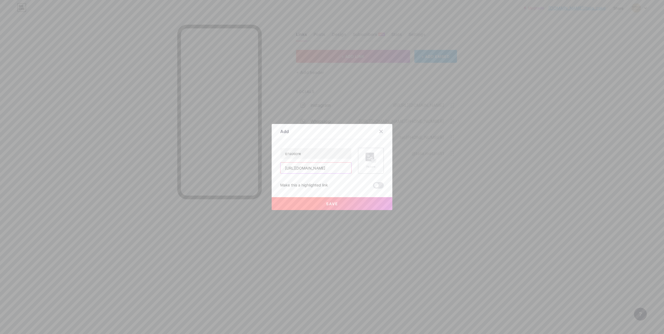
type input "[URL][DOMAIN_NAME]"
click at [371, 166] on div "Picture" at bounding box center [371, 167] width 11 height 4
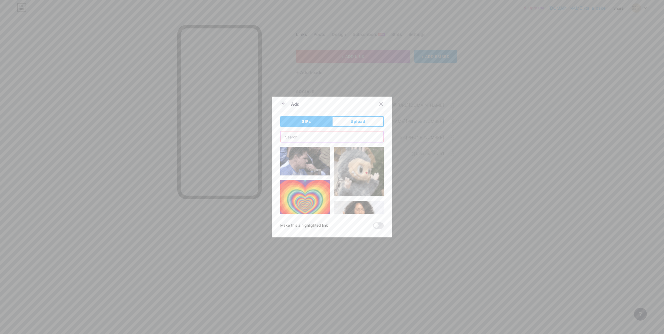
click at [312, 140] on input "text" at bounding box center [332, 136] width 103 height 11
type input "ד"
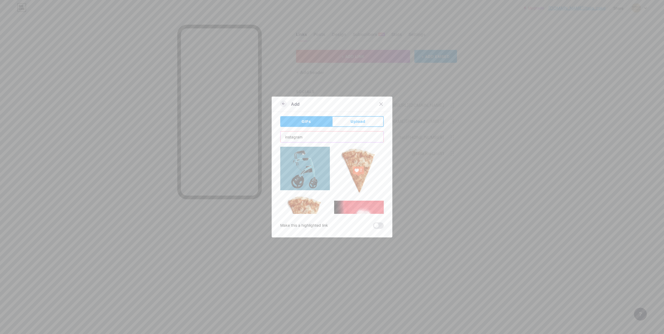
type input "instagram"
click at [281, 104] on icon at bounding box center [283, 104] width 6 height 6
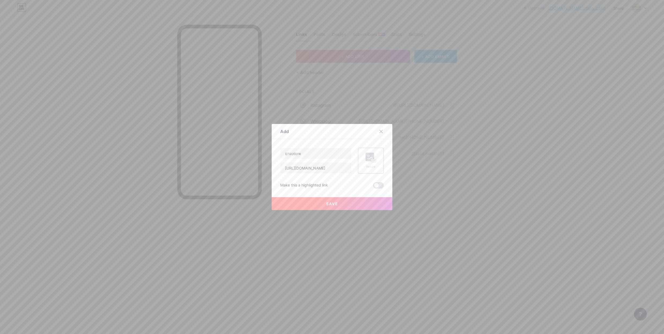
click at [326, 204] on span "Save" at bounding box center [332, 204] width 12 height 5
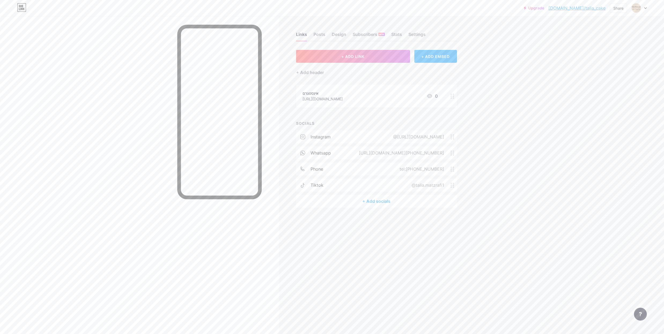
click at [385, 136] on div "@[URL][DOMAIN_NAME]" at bounding box center [418, 137] width 66 height 6
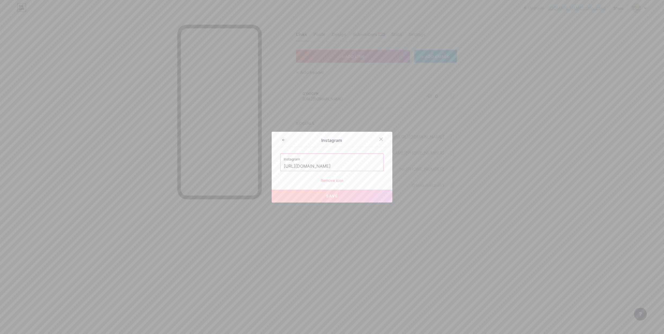
click at [325, 178] on div "Remove icon" at bounding box center [332, 181] width 104 height 6
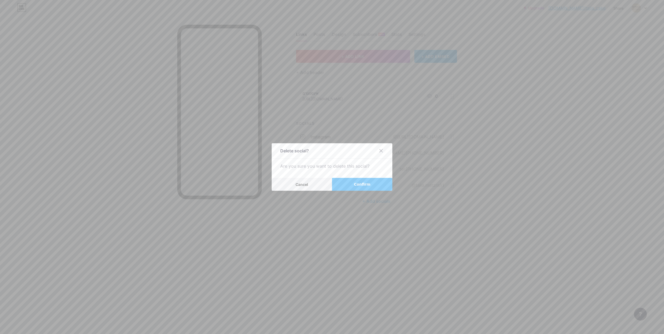
click at [356, 184] on span "Confirm" at bounding box center [362, 185] width 17 height 6
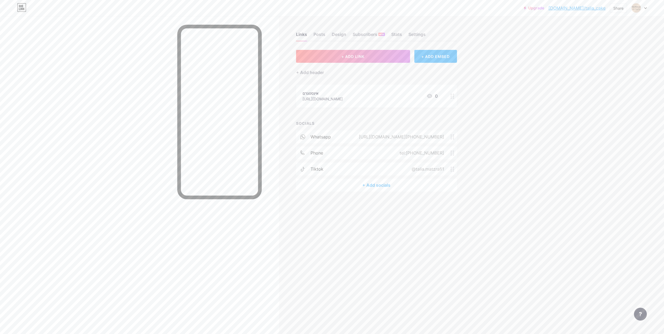
click at [574, 30] on div "Upgrade [DOMAIN_NAME]/talia_... [DOMAIN_NAME]/talia_cake Share Switch accounts …" at bounding box center [332, 167] width 664 height 334
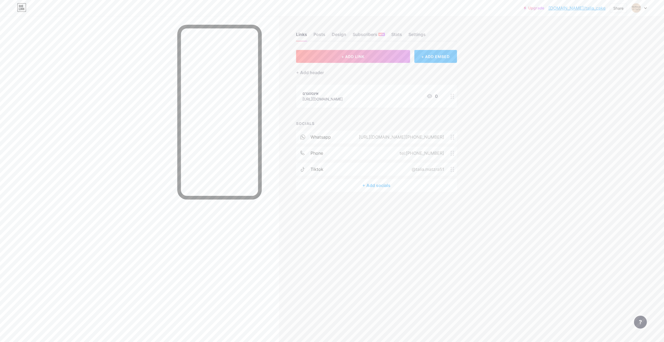
click at [467, 4] on div "Upgrade [DOMAIN_NAME]/talia_... [DOMAIN_NAME]/talia_cake Share Switch accounts …" at bounding box center [332, 8] width 664 height 10
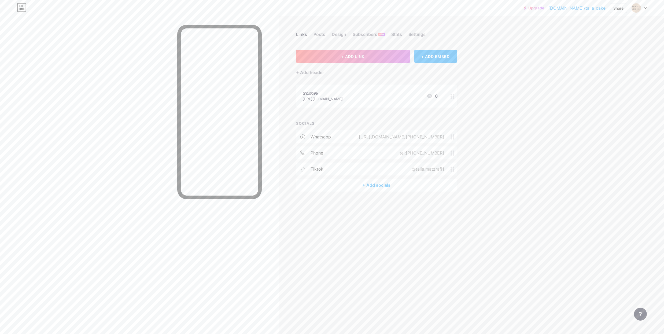
click at [590, 7] on link "[DOMAIN_NAME]/talia_cake" at bounding box center [577, 8] width 57 height 6
click at [587, 9] on link "[DOMAIN_NAME]/talia_cake" at bounding box center [577, 8] width 57 height 6
